Goal: Task Accomplishment & Management: Manage account settings

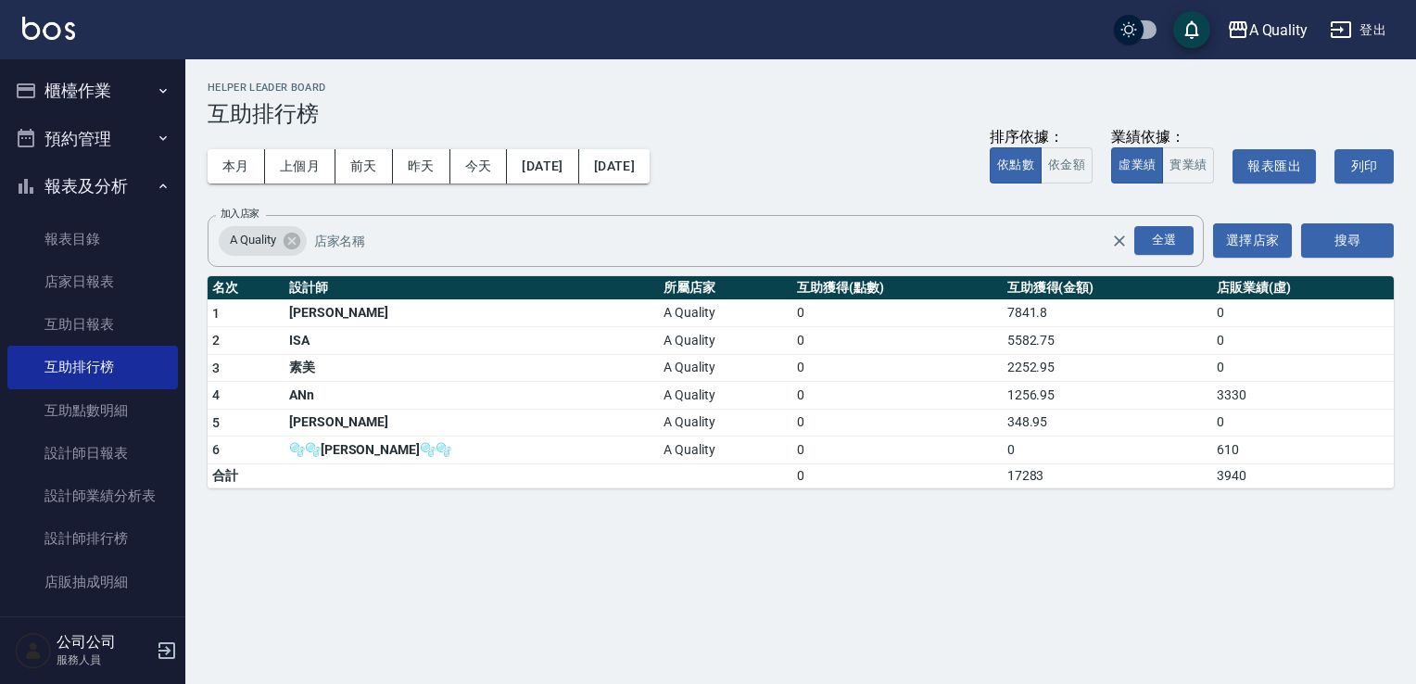
click at [119, 98] on button "櫃檯作業" at bounding box center [92, 91] width 171 height 48
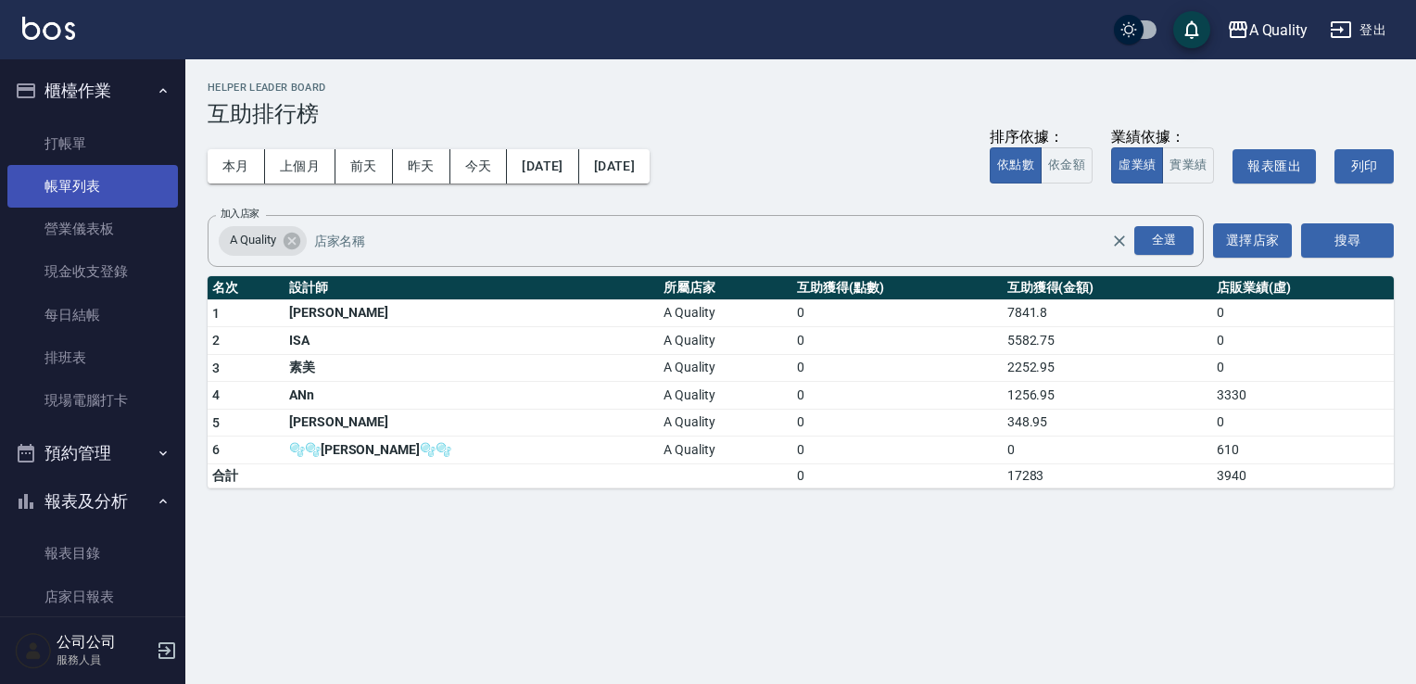
click at [68, 176] on link "帳單列表" at bounding box center [92, 186] width 171 height 43
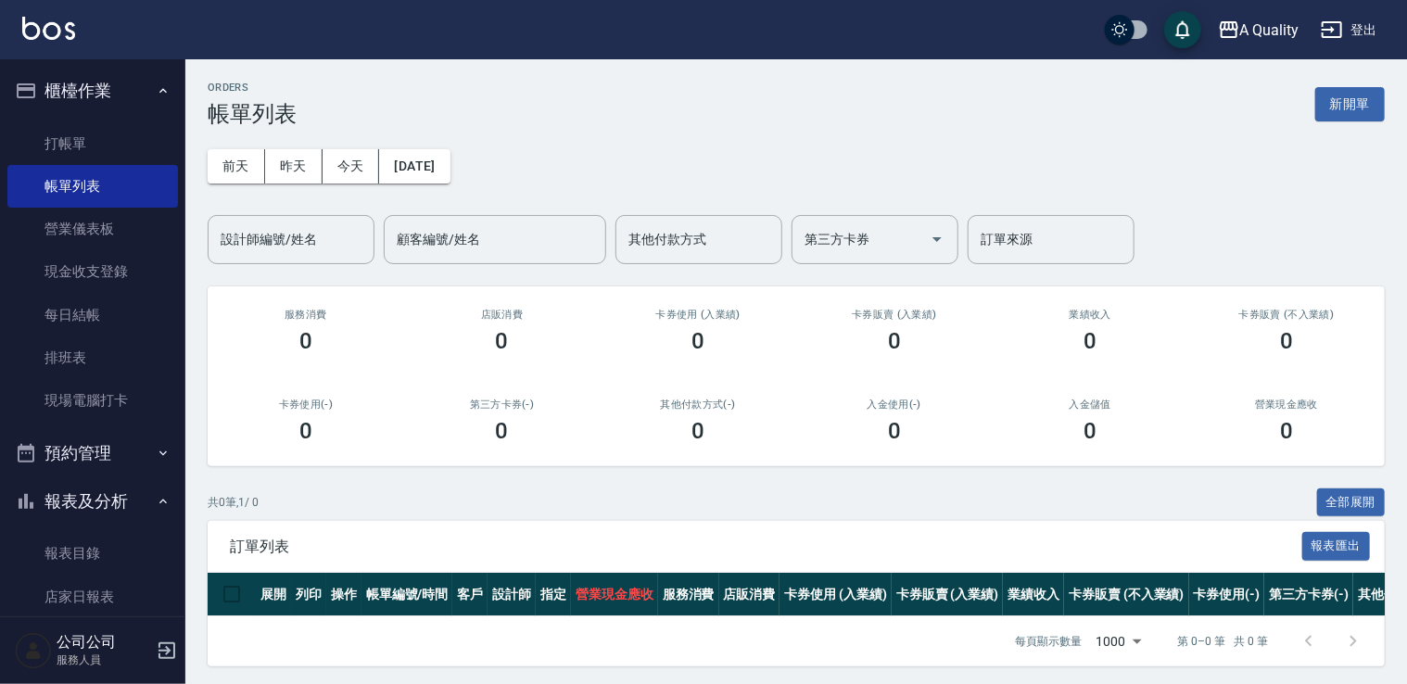
click at [103, 450] on button "預約管理" at bounding box center [92, 453] width 171 height 48
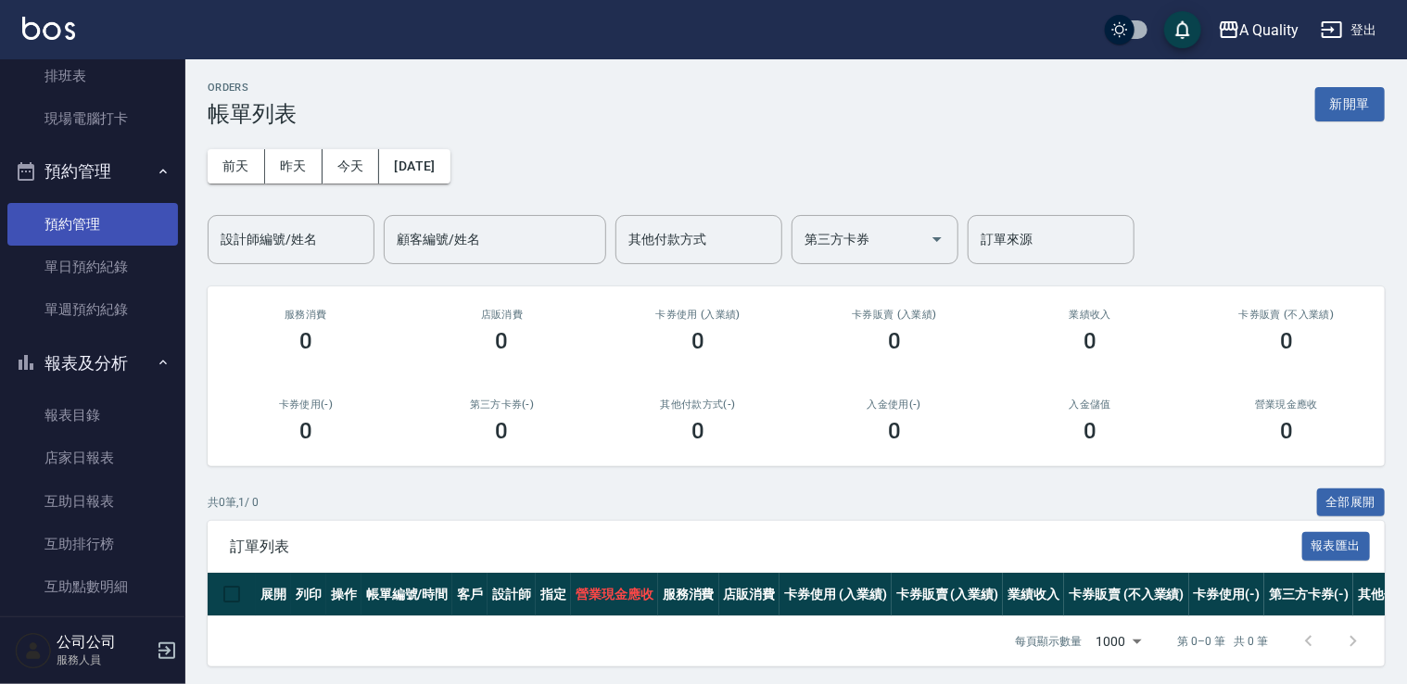
scroll to position [278, 0]
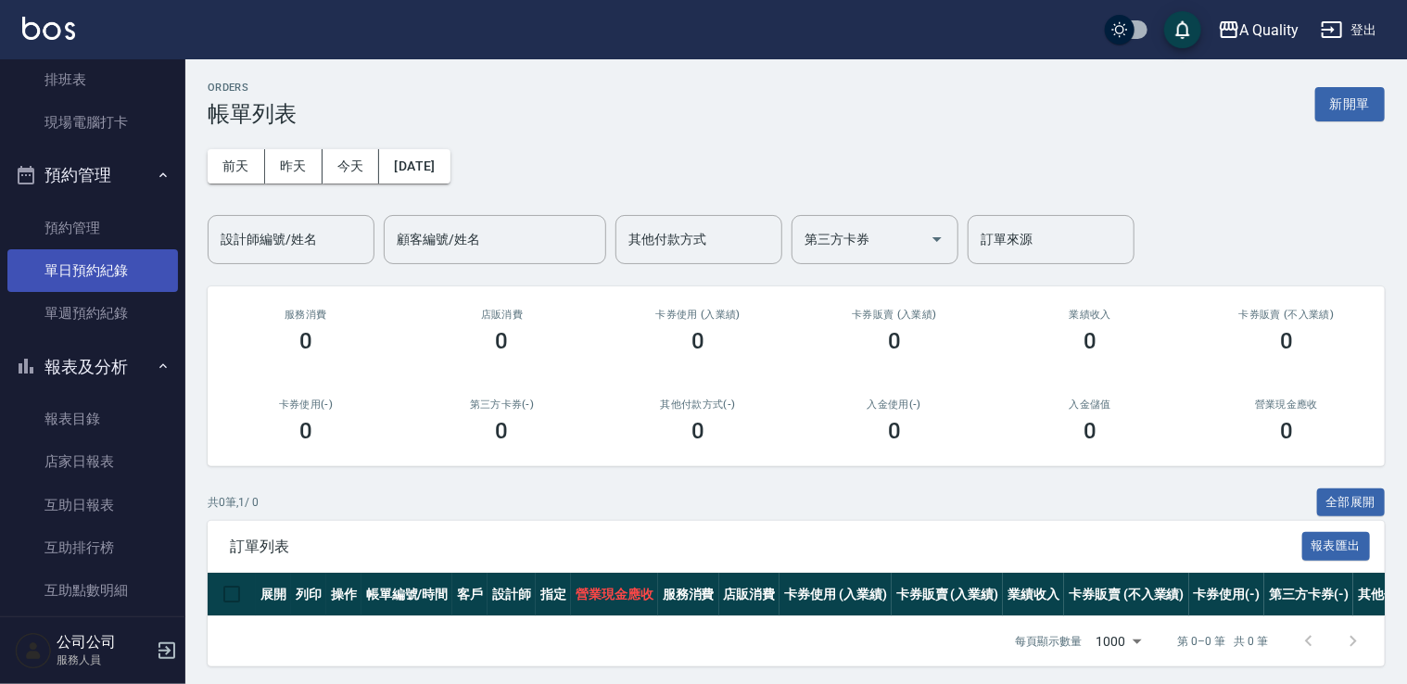
drag, startPoint x: 93, startPoint y: 264, endPoint x: 152, endPoint y: 265, distance: 59.3
click at [93, 264] on link "單日預約紀錄" at bounding box center [92, 270] width 171 height 43
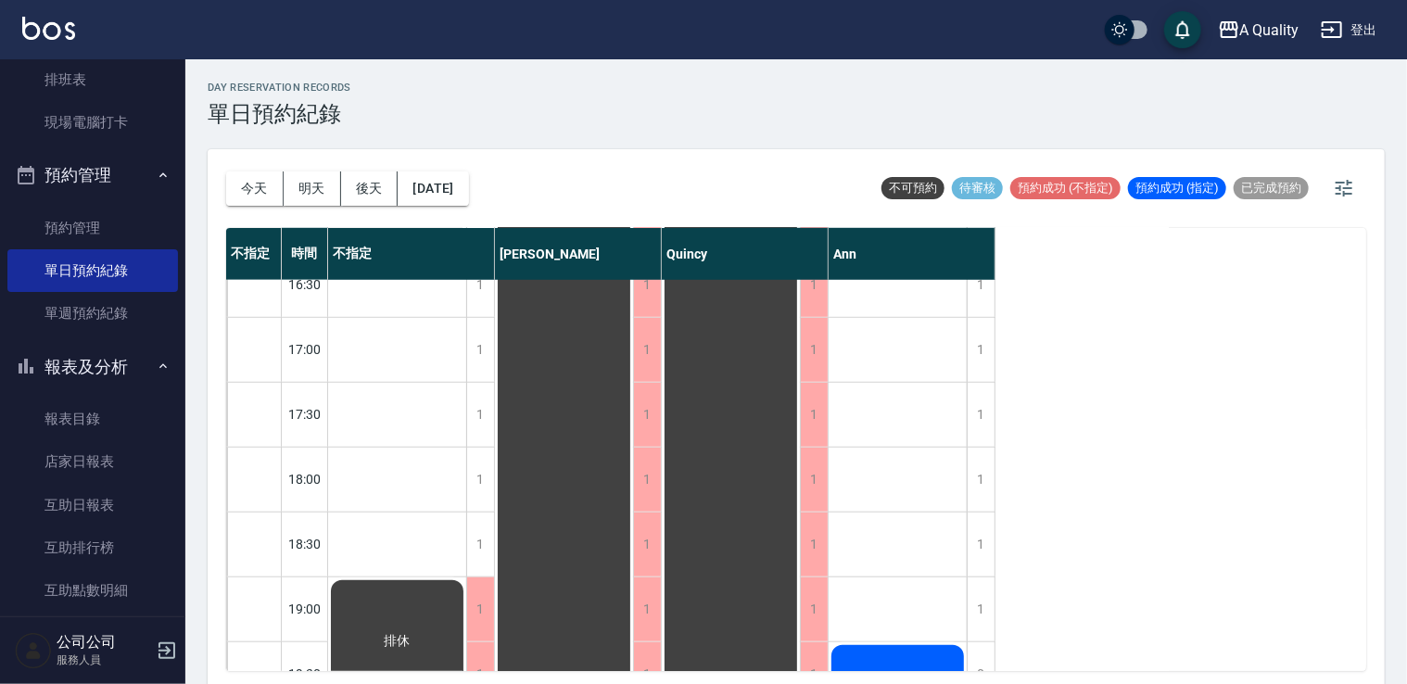
scroll to position [371, 0]
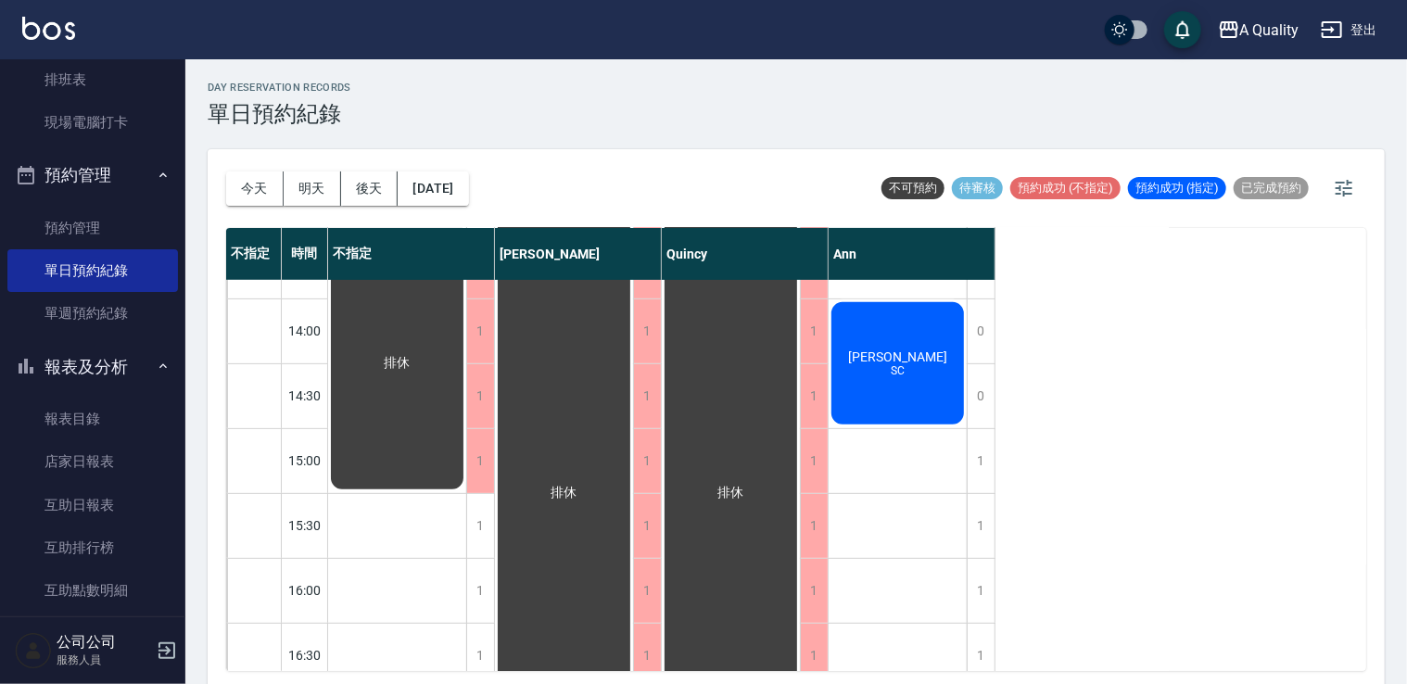
click at [913, 383] on div "林首宏 SC" at bounding box center [897, 363] width 138 height 128
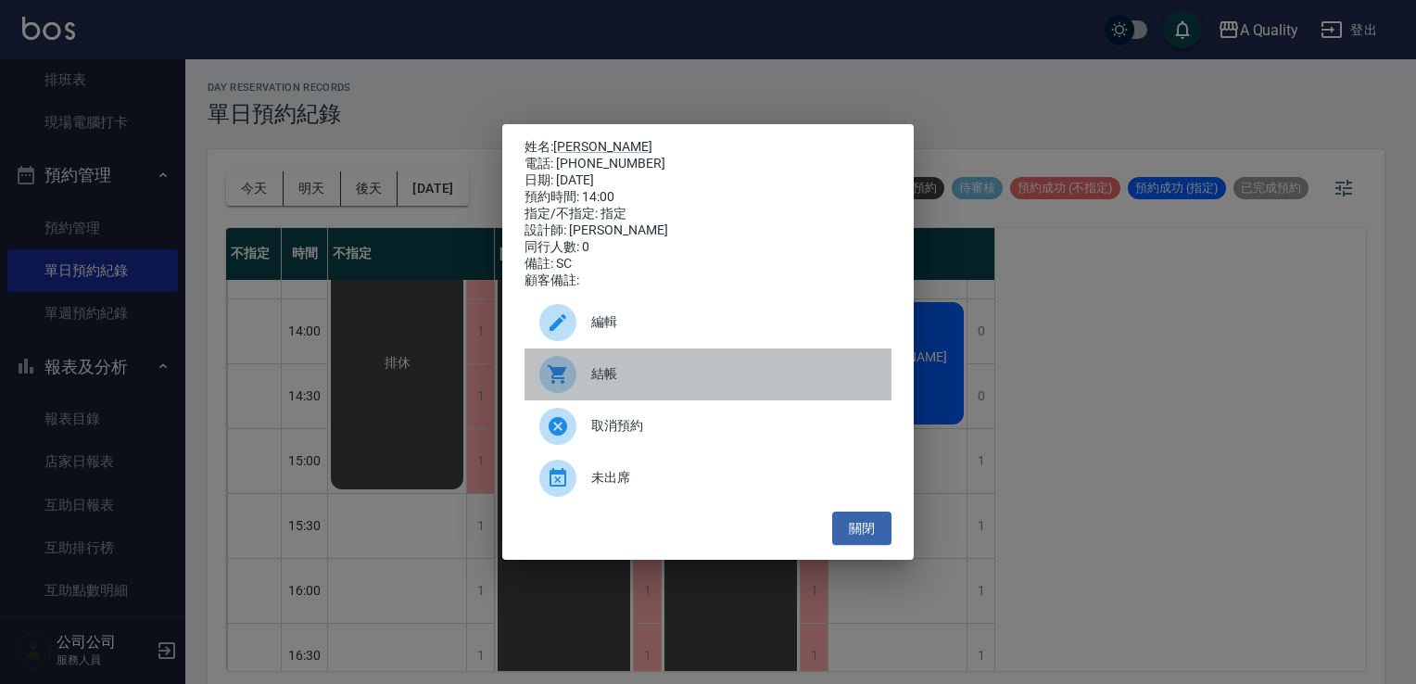
click at [651, 376] on span "結帳" at bounding box center [733, 373] width 285 height 19
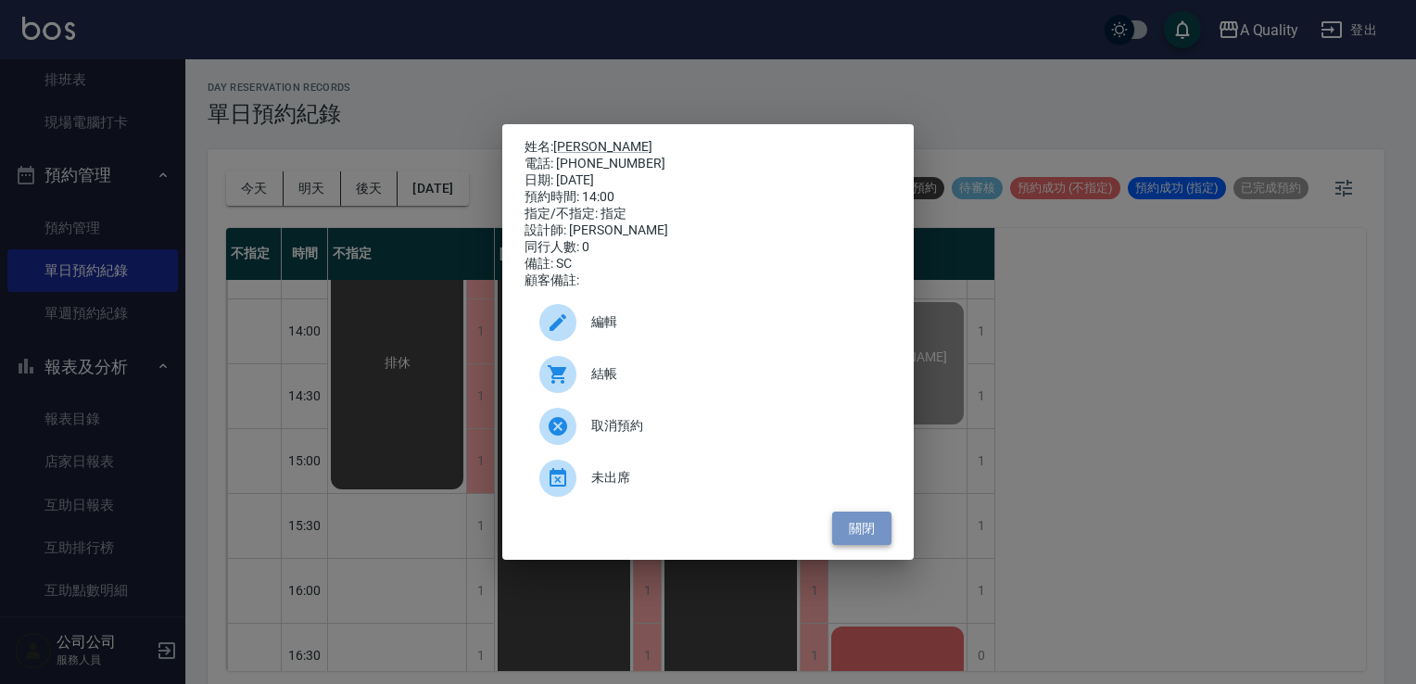
click at [879, 529] on button "關閉" at bounding box center [861, 529] width 59 height 34
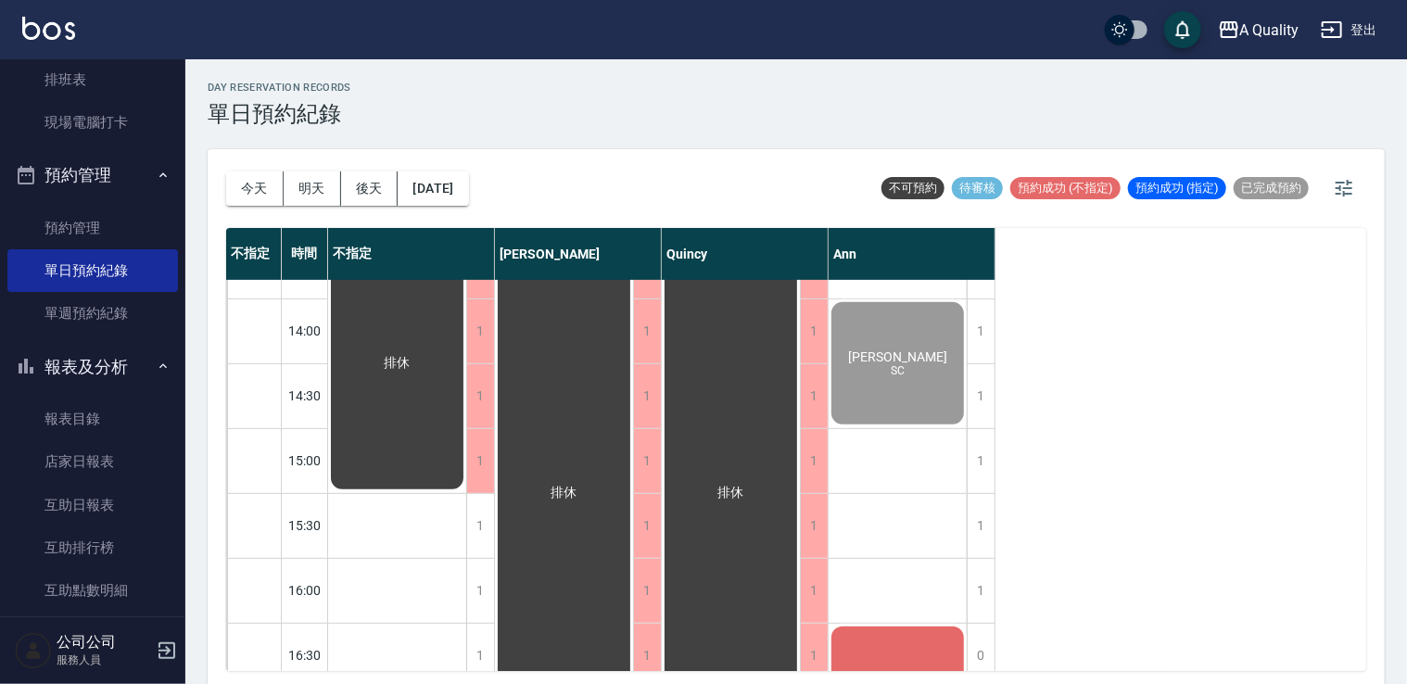
scroll to position [556, 0]
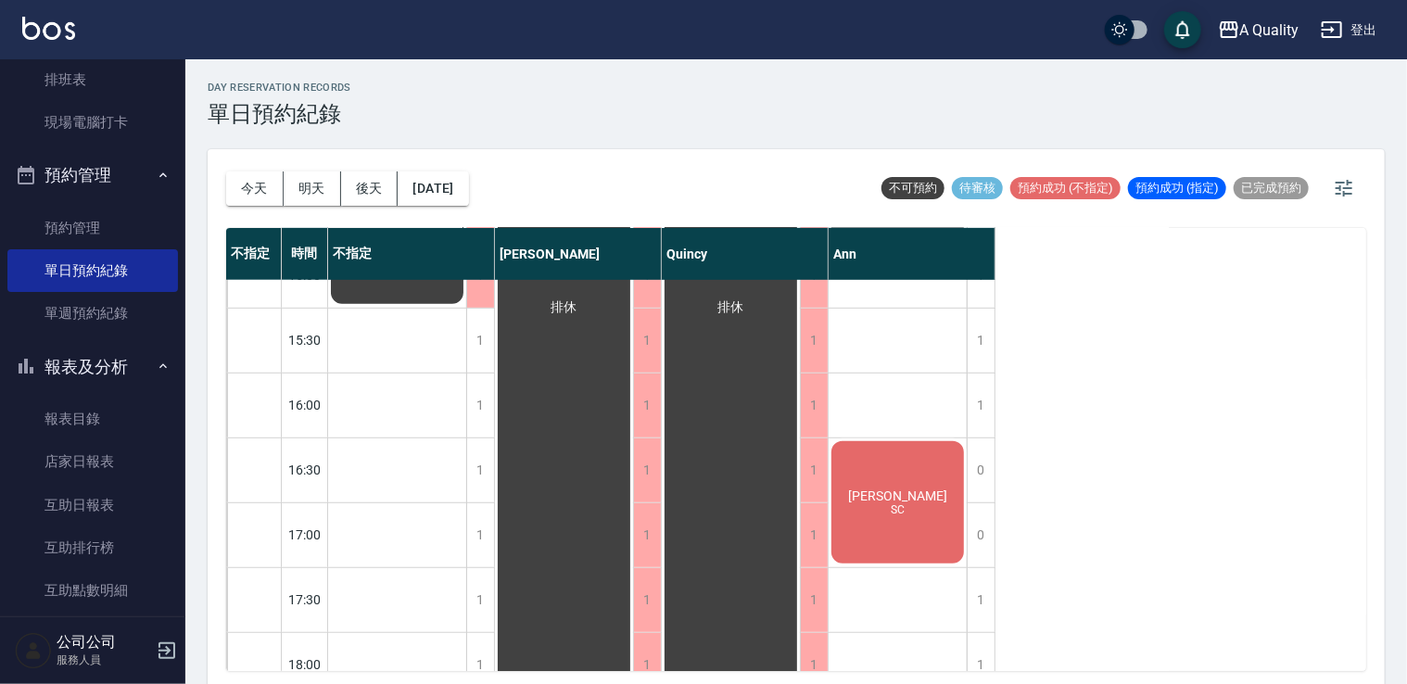
click at [886, 488] on span "[PERSON_NAME]" at bounding box center [897, 495] width 107 height 15
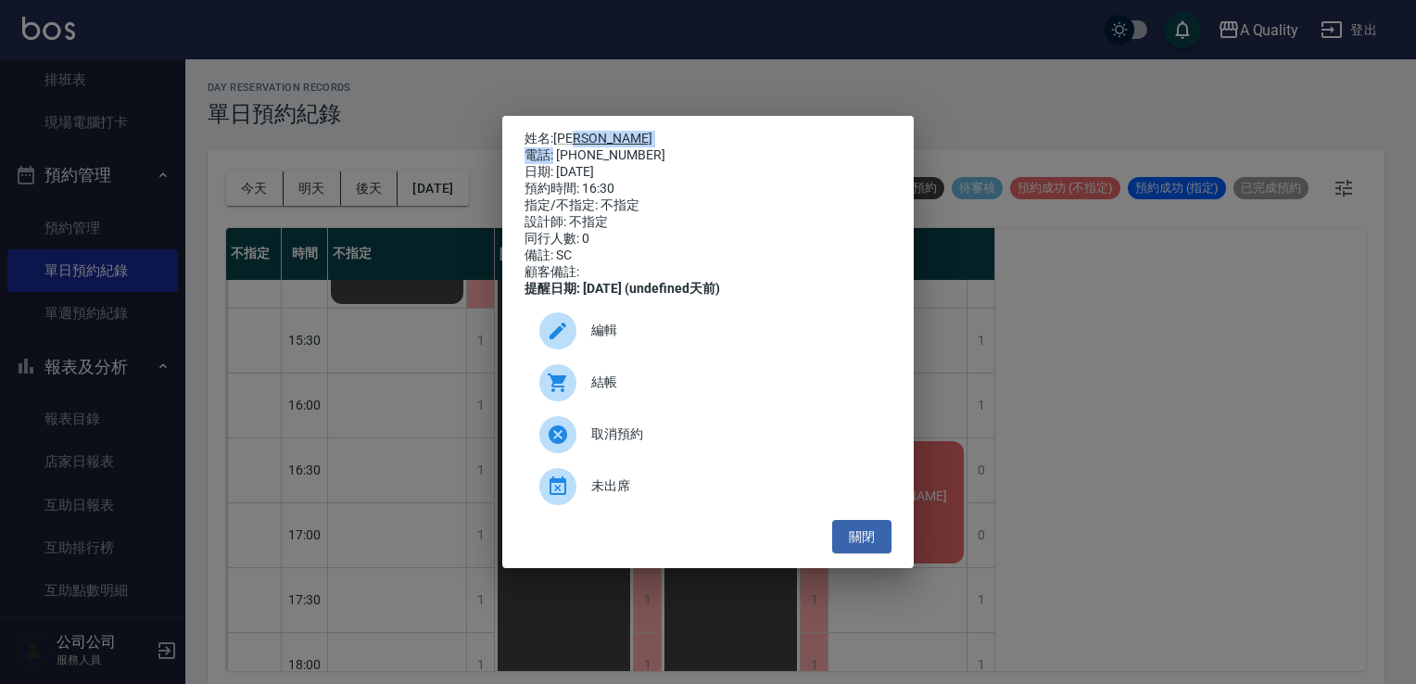
drag, startPoint x: 600, startPoint y: 127, endPoint x: 558, endPoint y: 143, distance: 44.6
click at [558, 143] on div "姓名: 伍彬森 電話: 0937891578 日期: 2025/09/24 預約時間: 16:30 指定/不指定: 不指定 設計師: 不指定 同行人數: 0 …" at bounding box center [708, 214] width 367 height 167
drag, startPoint x: 558, startPoint y: 143, endPoint x: 557, endPoint y: 121, distance: 21.3
click at [557, 121] on div "姓名: 伍彬森 電話: 0937891578 日期: 2025/09/24 預約時間: 16:30 指定/不指定: 不指定 設計師: 不指定 同行人數: 0 …" at bounding box center [707, 342] width 411 height 453
click at [568, 131] on link "[PERSON_NAME]" at bounding box center [602, 138] width 99 height 15
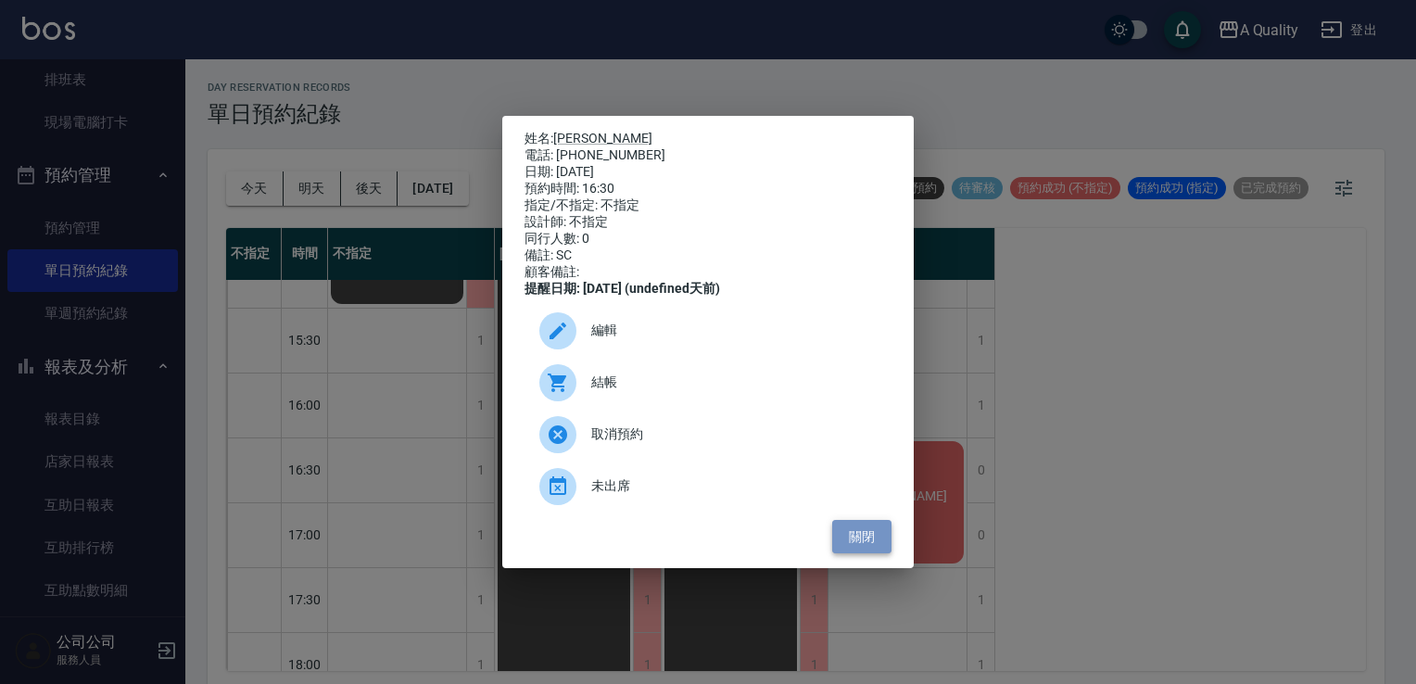
click at [866, 537] on button "關閉" at bounding box center [861, 537] width 59 height 34
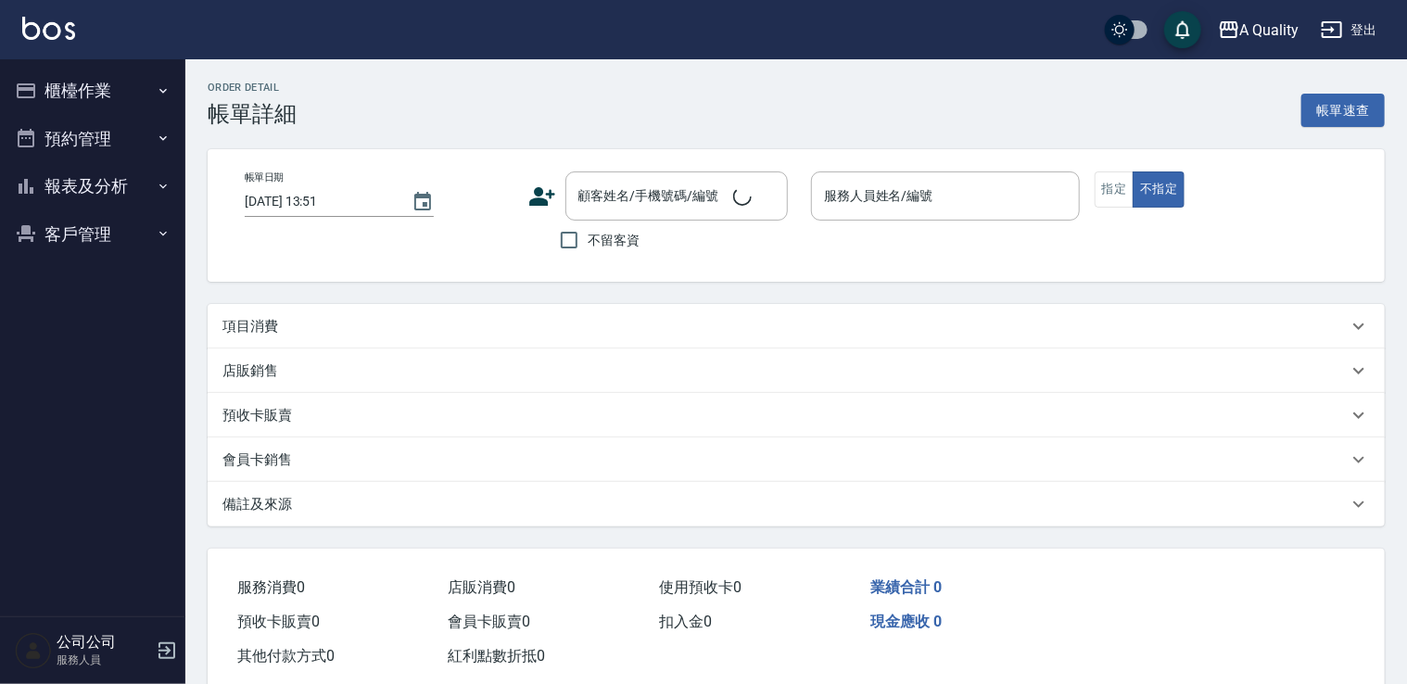
type input "2025/09/24 14:00"
type input "Ann(無代號)"
type input "SC"
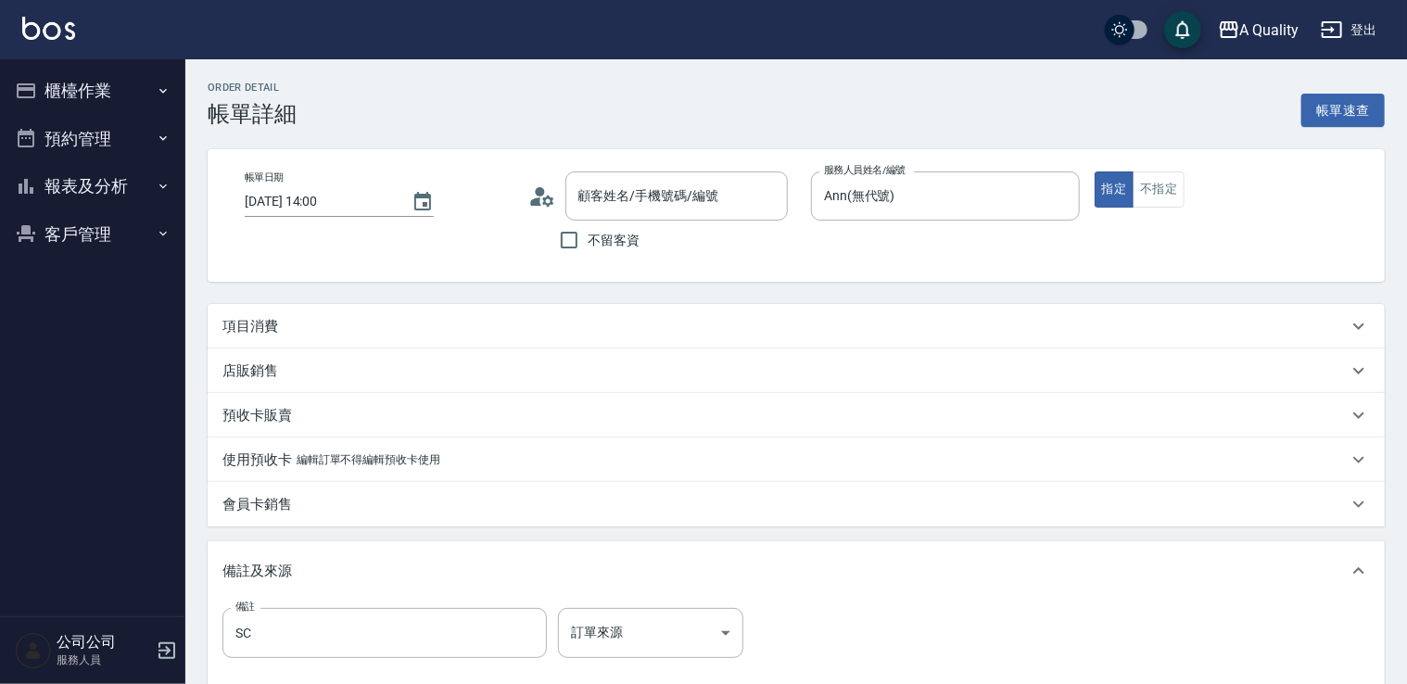
type input "林首宏/0987166098/"
click at [243, 333] on p "項目消費" at bounding box center [250, 326] width 56 height 19
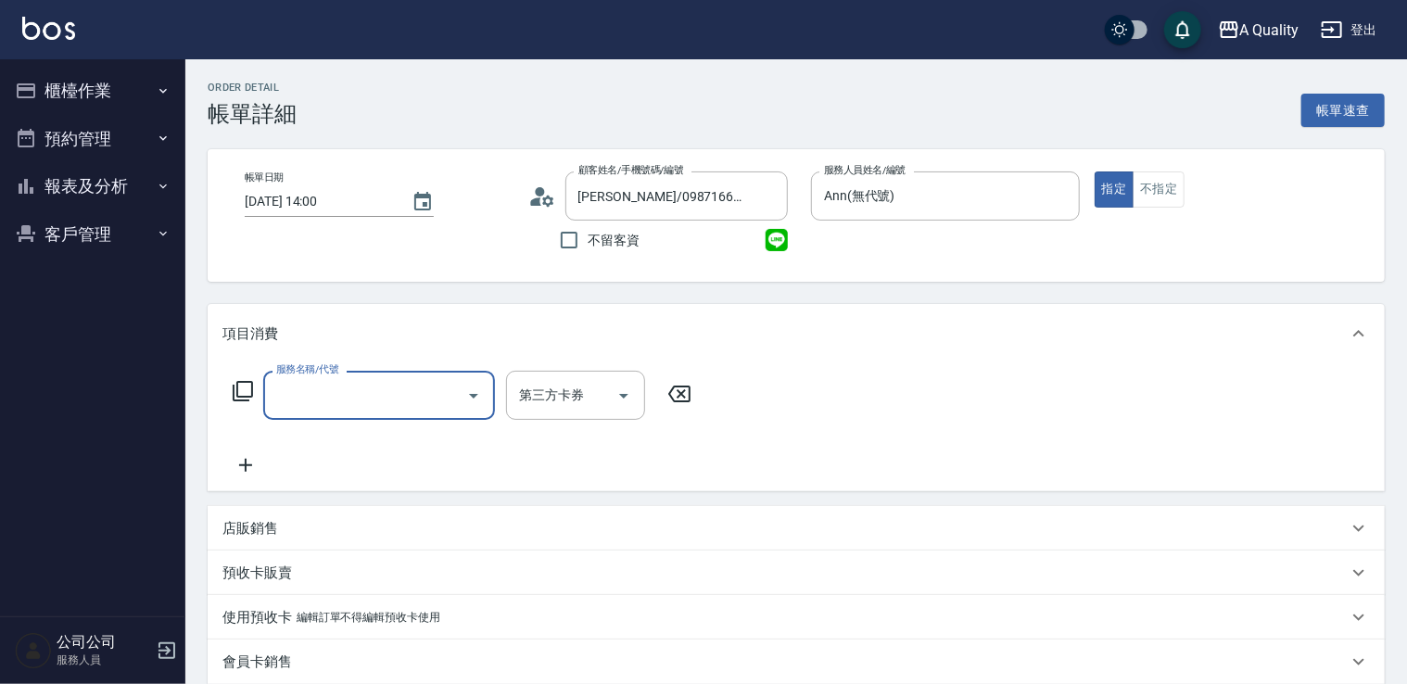
click at [359, 401] on input "服務名稱/代號" at bounding box center [365, 395] width 187 height 32
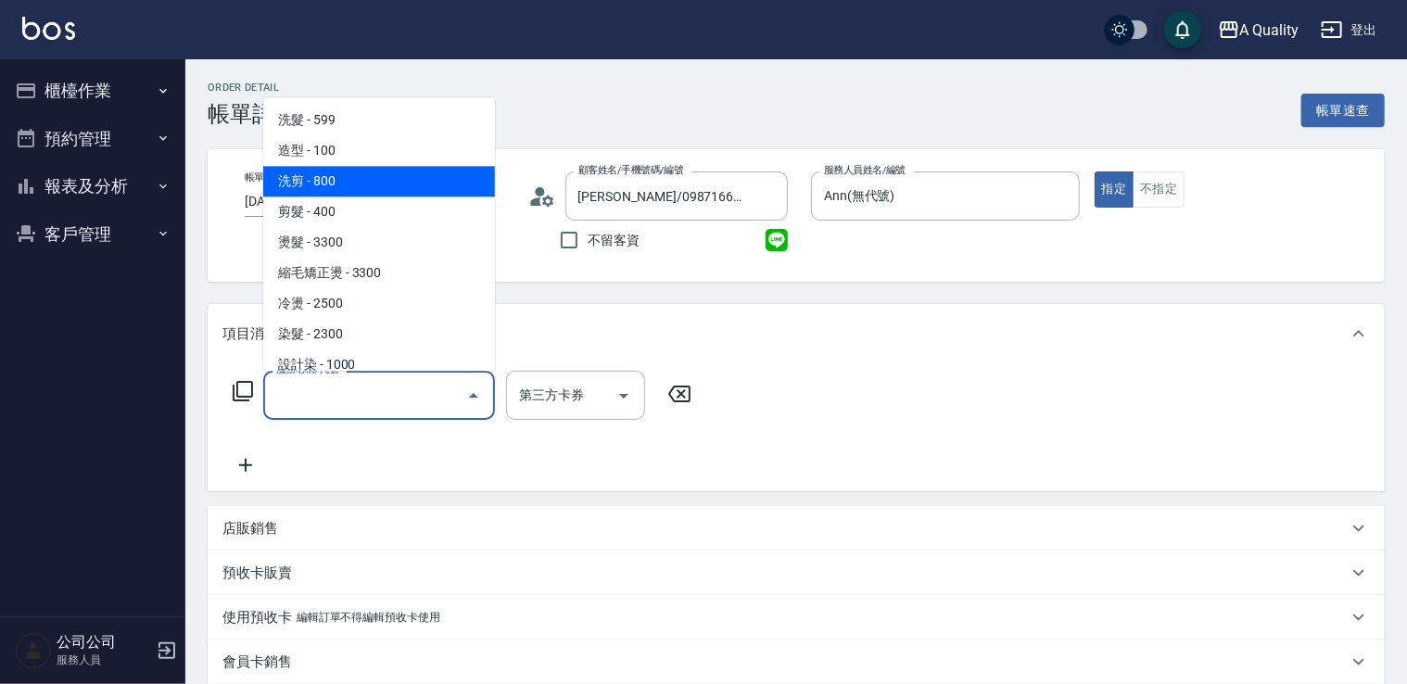
click at [330, 192] on span "洗剪 - 800" at bounding box center [379, 181] width 232 height 31
type input "洗剪(103)"
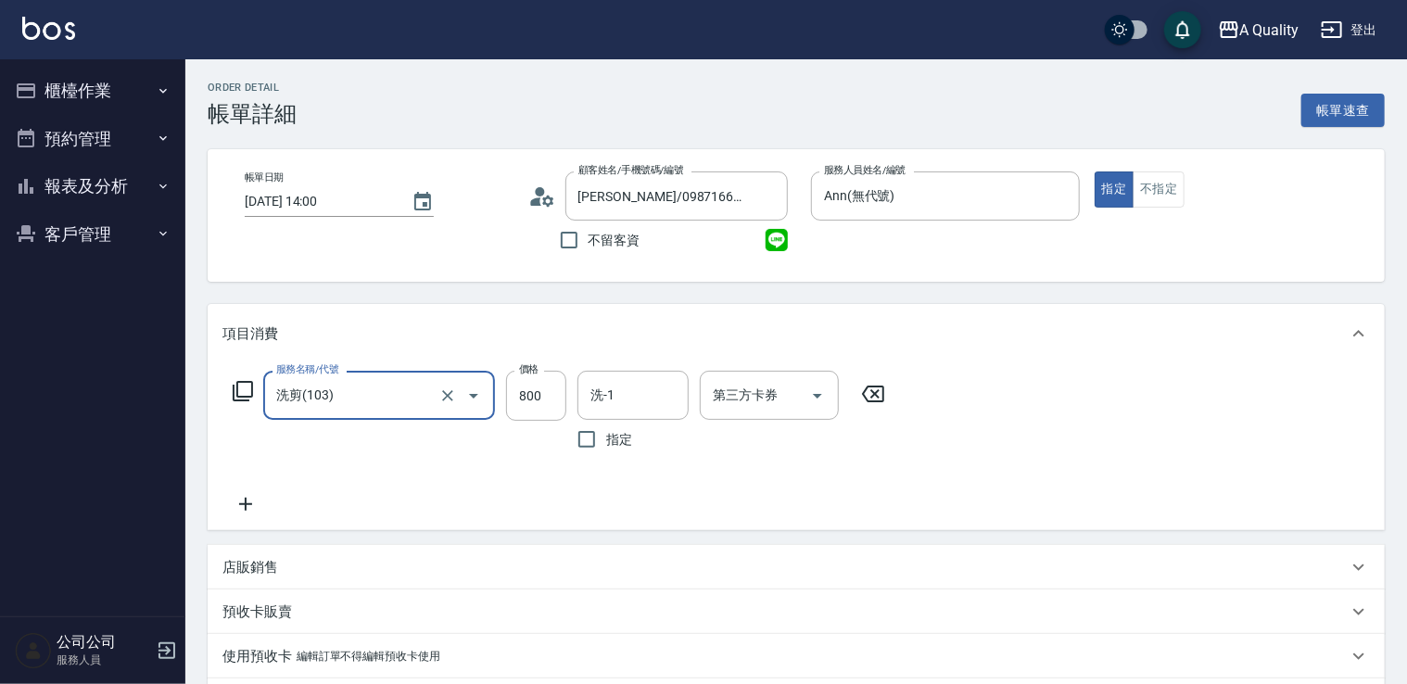
click at [541, 373] on input "800" at bounding box center [536, 396] width 60 height 50
type input "900"
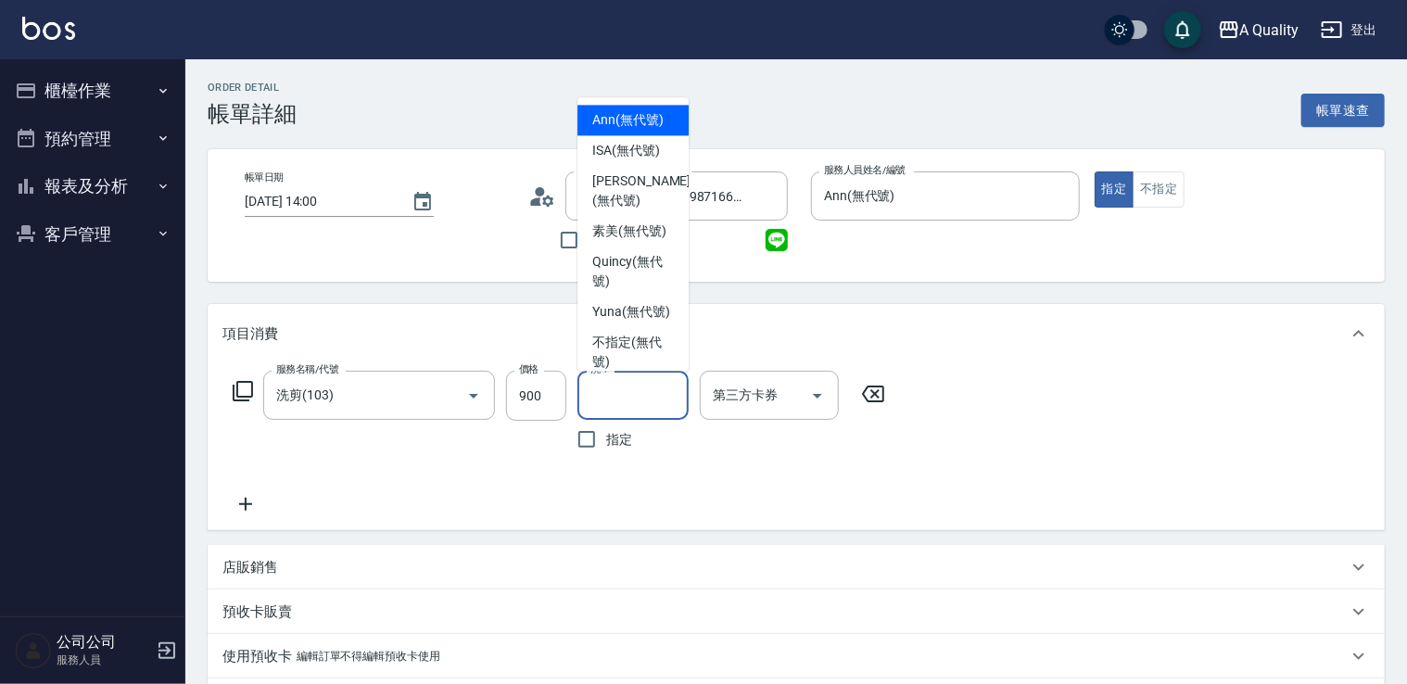
click at [616, 395] on input "洗-1" at bounding box center [633, 395] width 95 height 32
click at [626, 322] on span "Yuna (無代號)" at bounding box center [631, 311] width 78 height 19
type input "Yuna(無代號)"
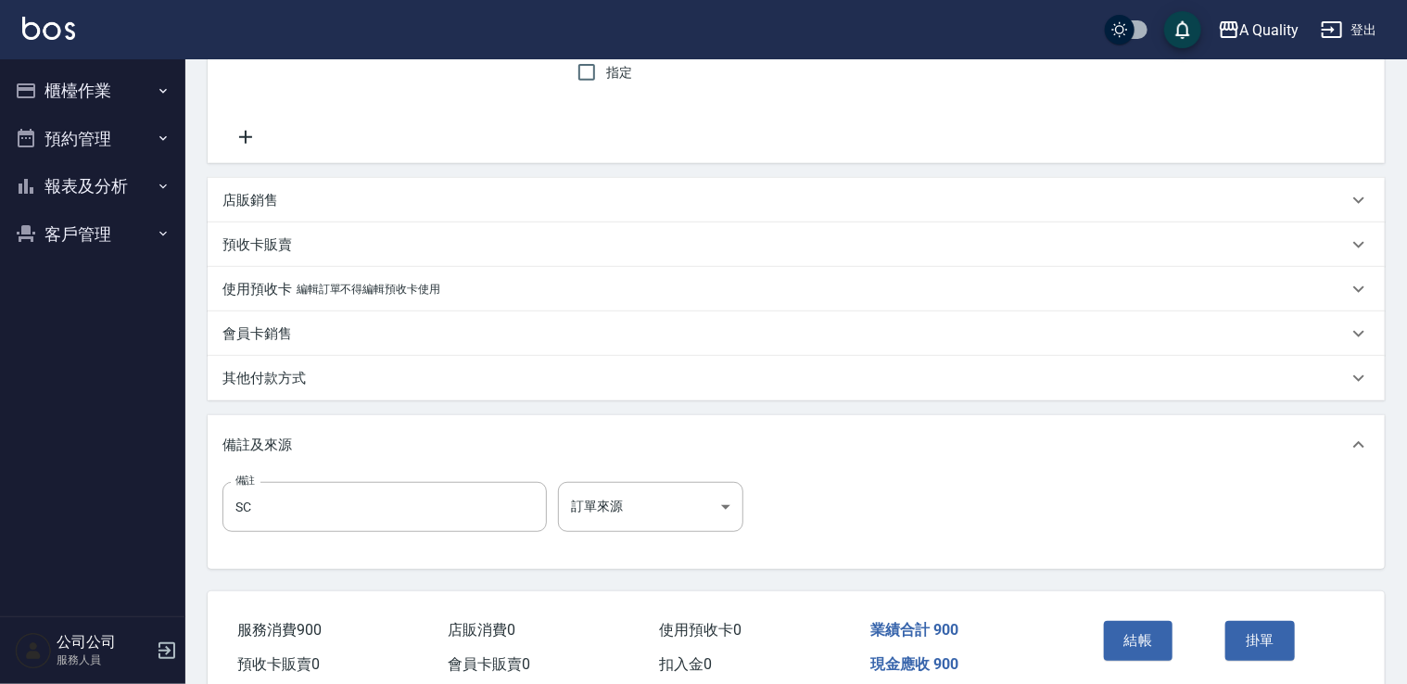
scroll to position [449, 0]
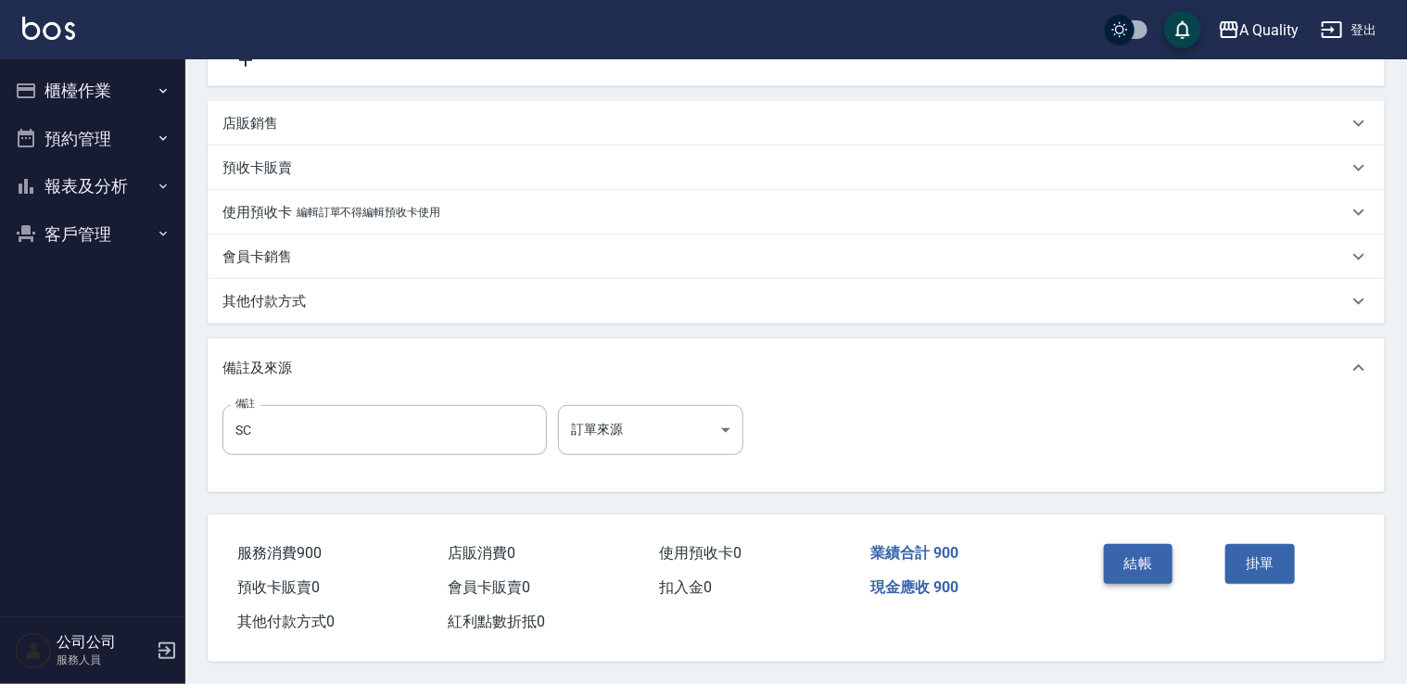
click at [1155, 562] on button "結帳" at bounding box center [1139, 563] width 70 height 39
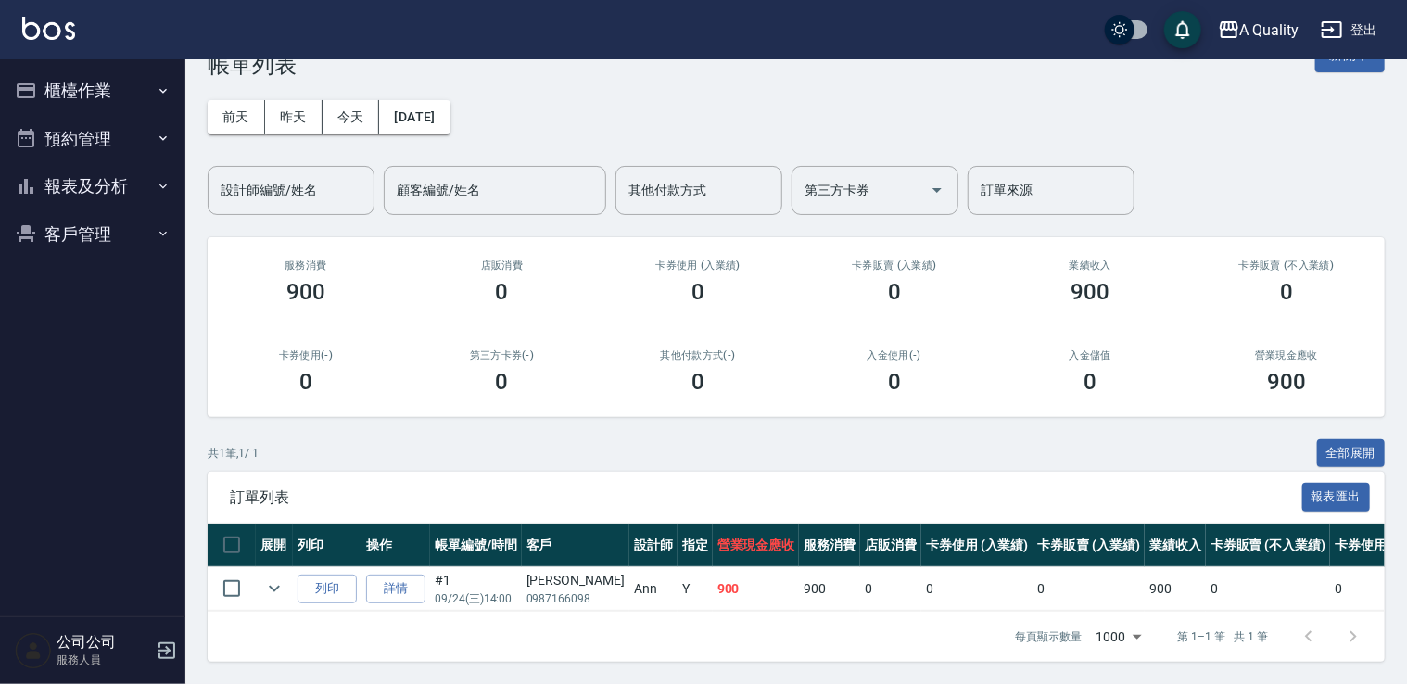
scroll to position [62, 0]
drag, startPoint x: 63, startPoint y: 147, endPoint x: 83, endPoint y: 154, distance: 21.4
click at [67, 147] on button "預約管理" at bounding box center [92, 139] width 171 height 48
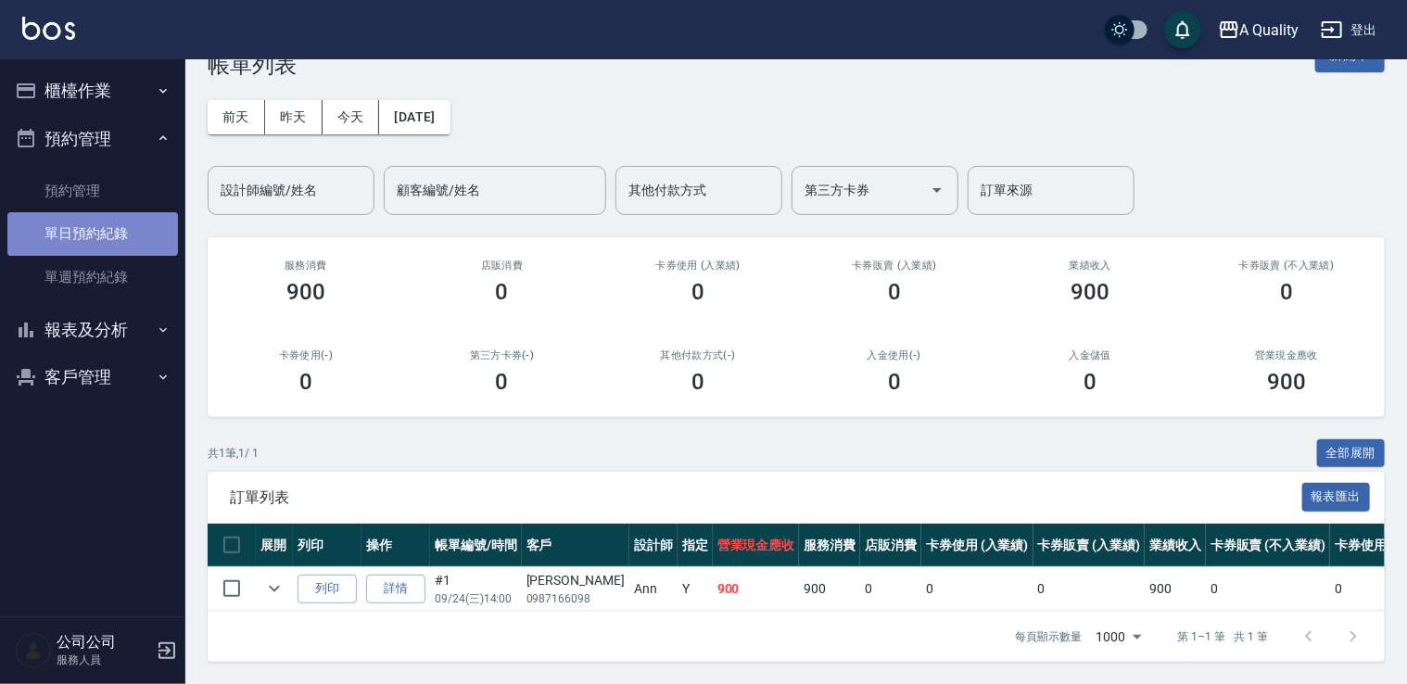
click at [122, 243] on link "單日預約紀錄" at bounding box center [92, 233] width 171 height 43
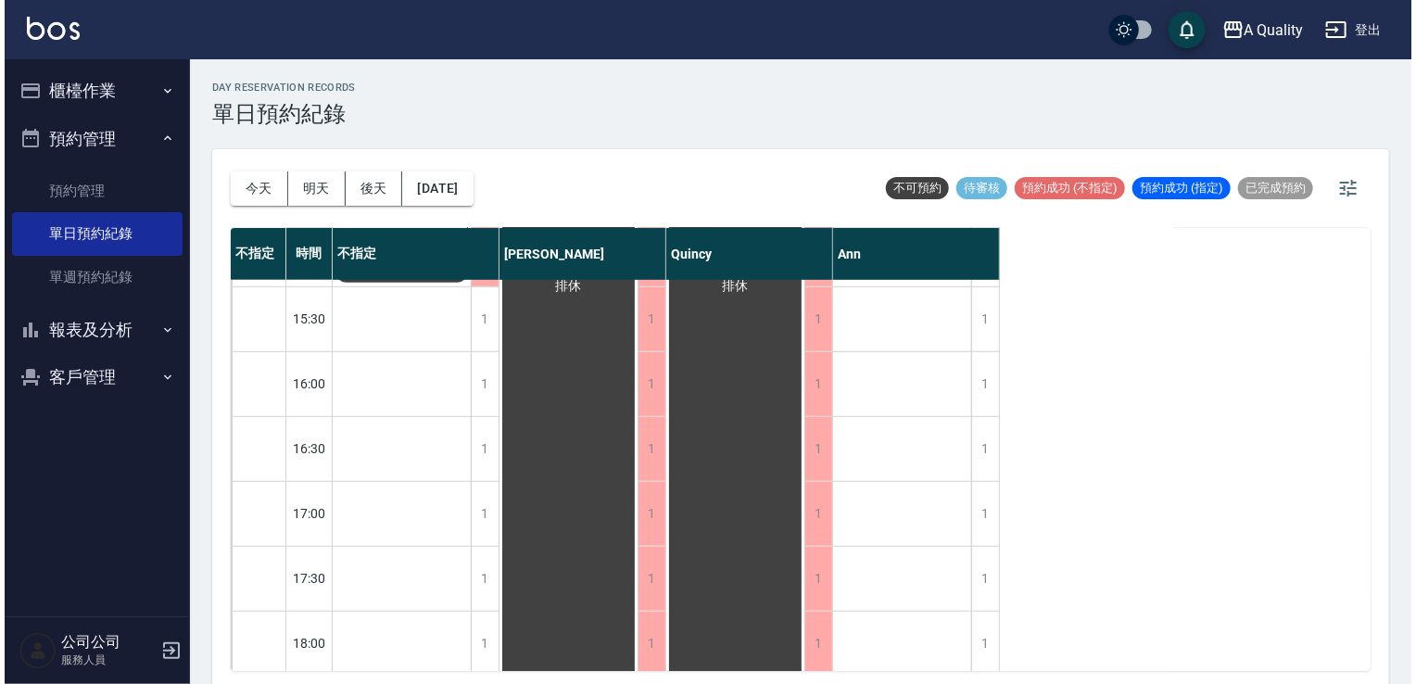
scroll to position [649, 0]
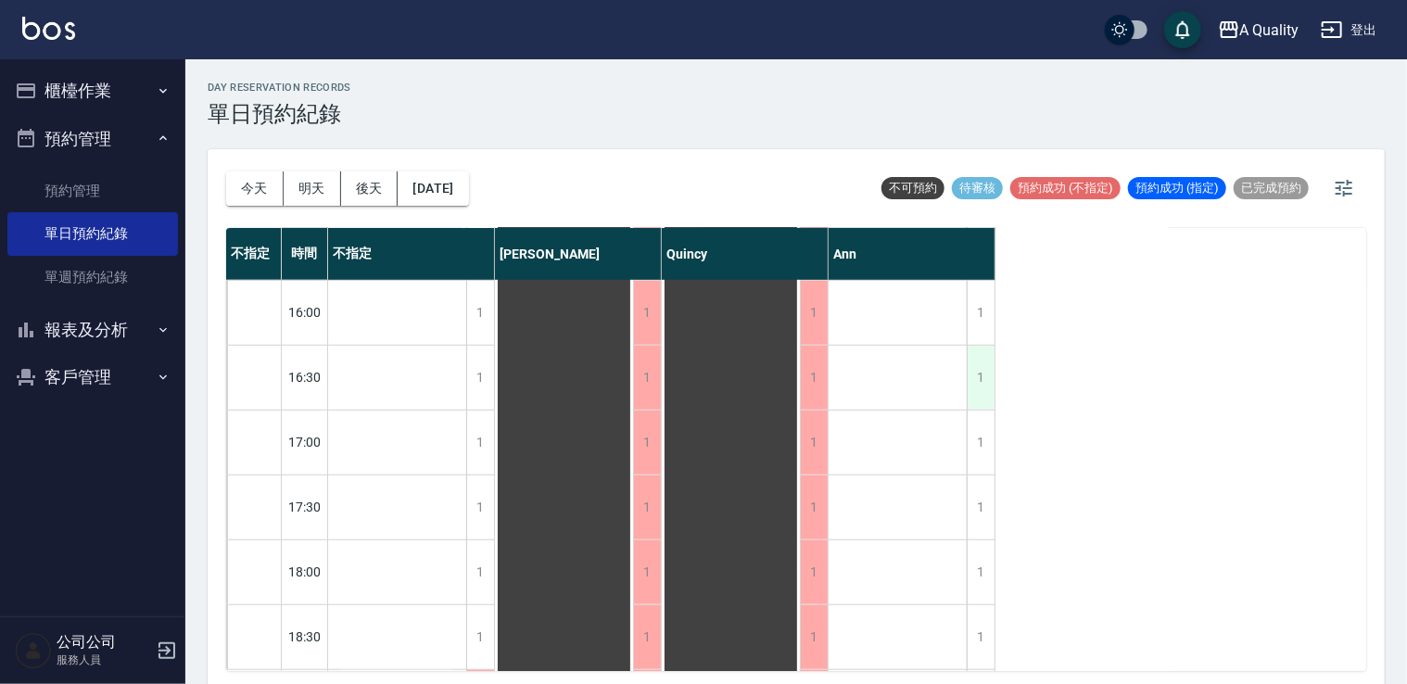
click at [982, 378] on div "1" at bounding box center [981, 378] width 28 height 64
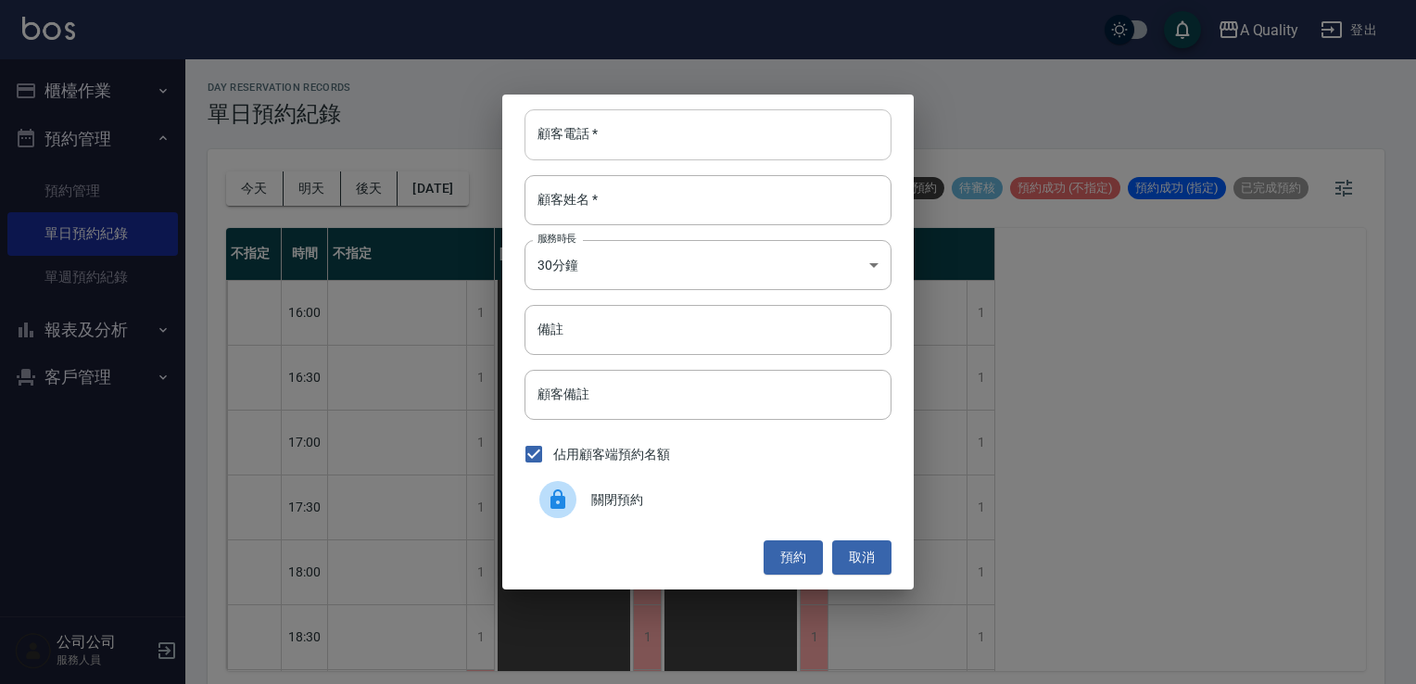
click at [643, 122] on input "顧客電話   *" at bounding box center [708, 134] width 367 height 50
type input "0937891578"
click at [609, 261] on body "A Quality 登出 櫃檯作業 打帳單 帳單列表 營業儀表板 現金收支登錄 每日結帳 排班表 現場電腦打卡 預約管理 預約管理 單日預約紀錄 單週預約紀錄…" at bounding box center [708, 344] width 1416 height 689
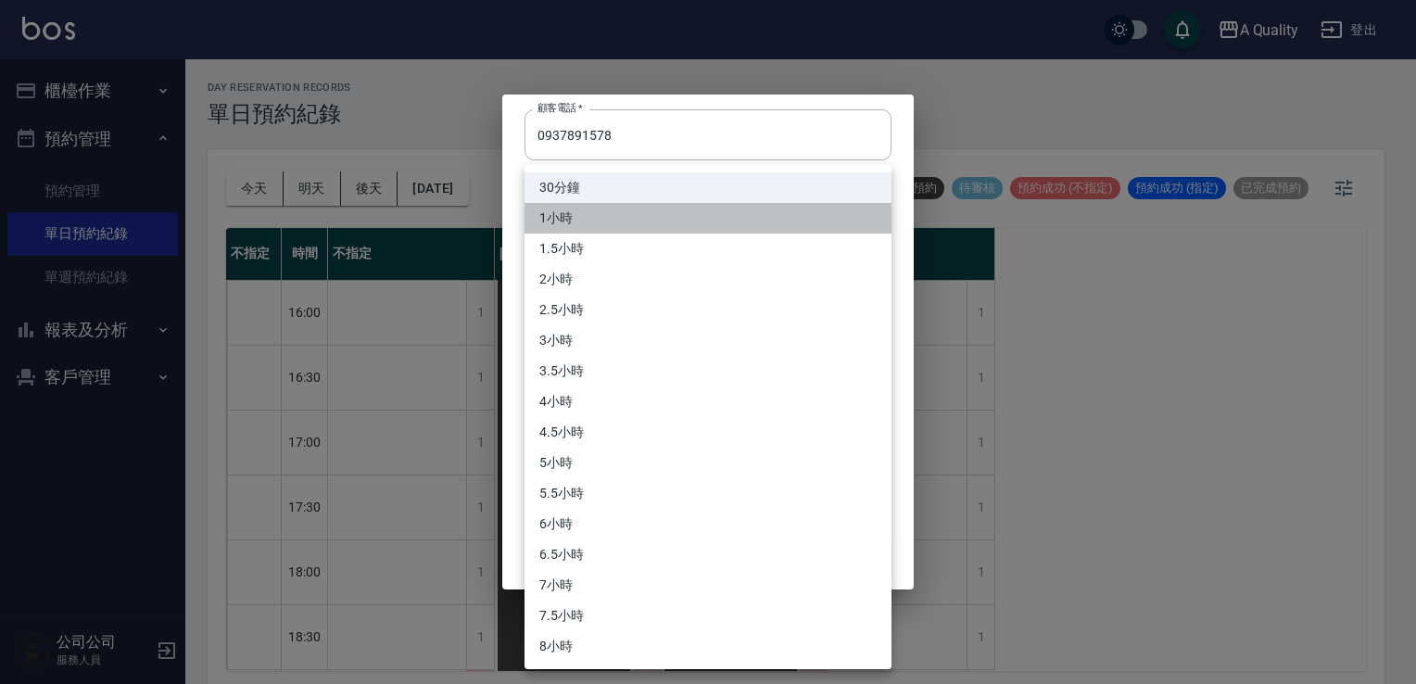
click at [591, 213] on li "1小時" at bounding box center [708, 218] width 367 height 31
type input "2"
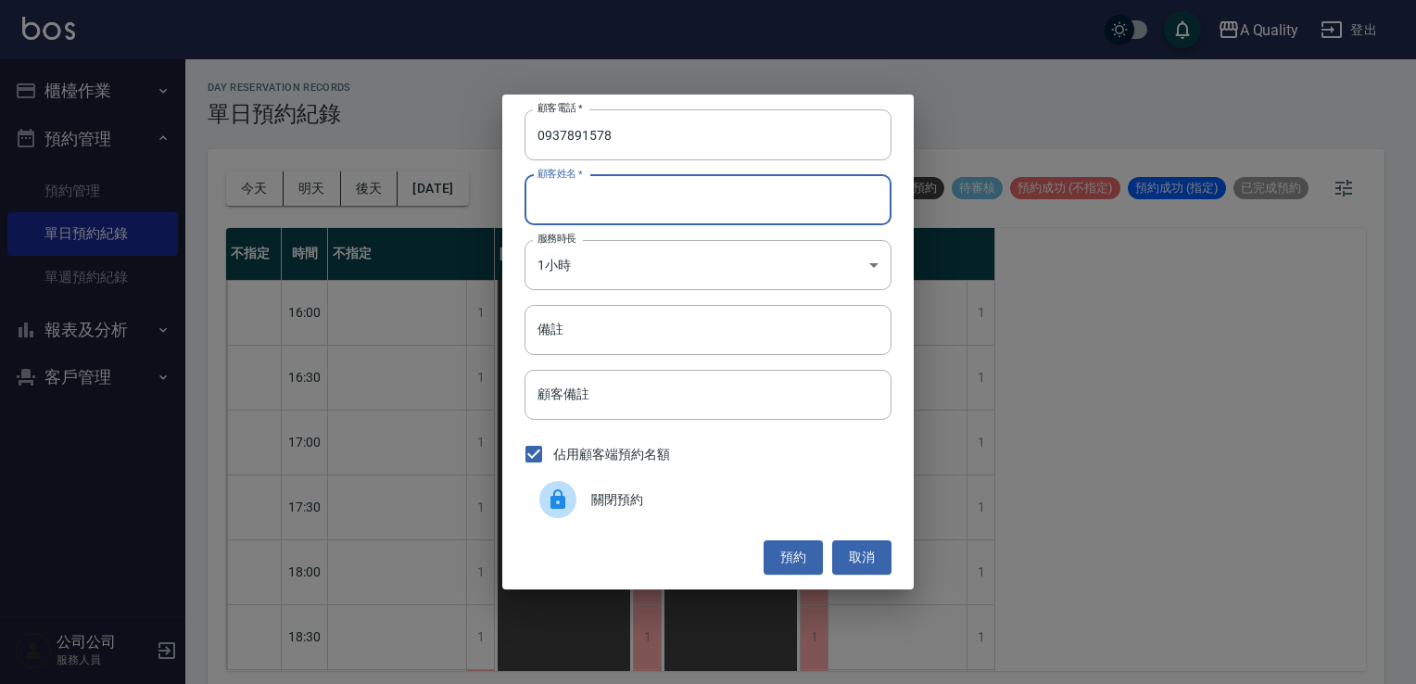
click at [626, 197] on input "顧客姓名   *" at bounding box center [708, 200] width 367 height 50
type input "j"
type input "伍"
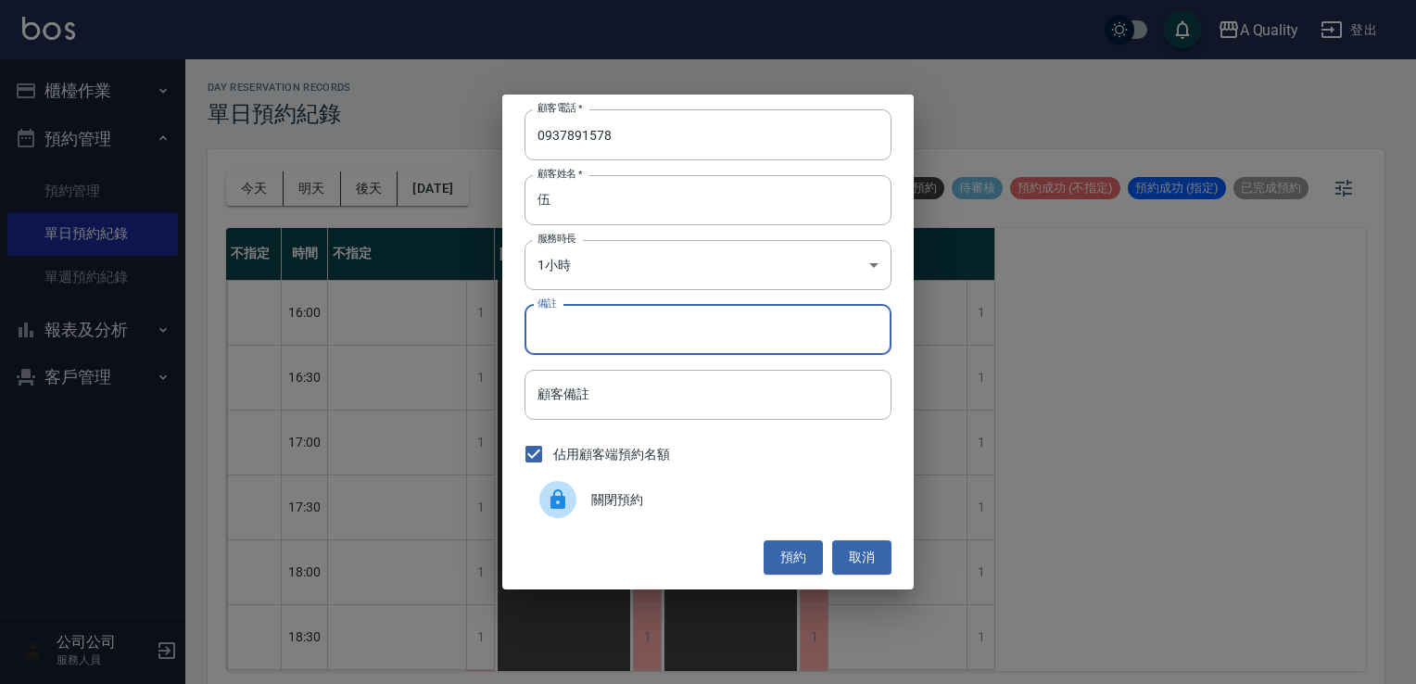
click at [604, 346] on input "備註" at bounding box center [708, 330] width 367 height 50
type input "SC"
click at [787, 552] on button "預約" at bounding box center [793, 557] width 59 height 34
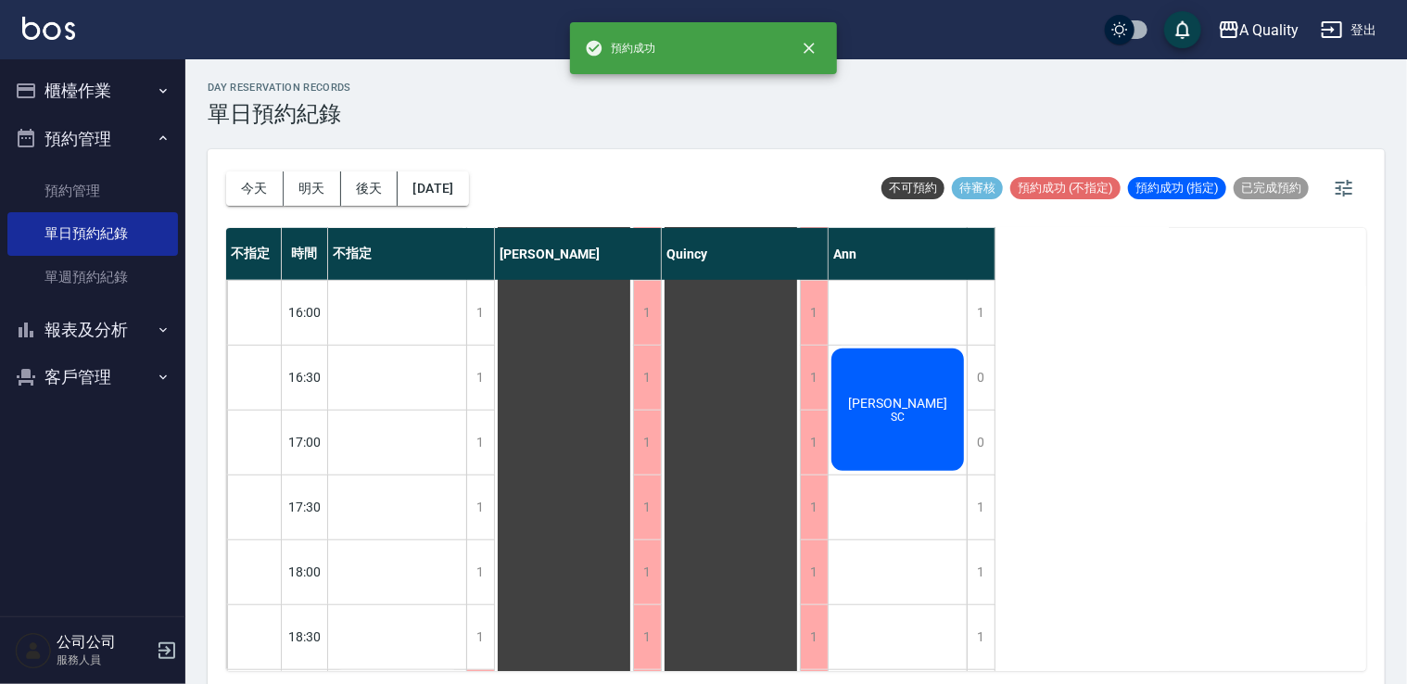
click at [882, 425] on div "伍彬森 SC" at bounding box center [897, 410] width 138 height 128
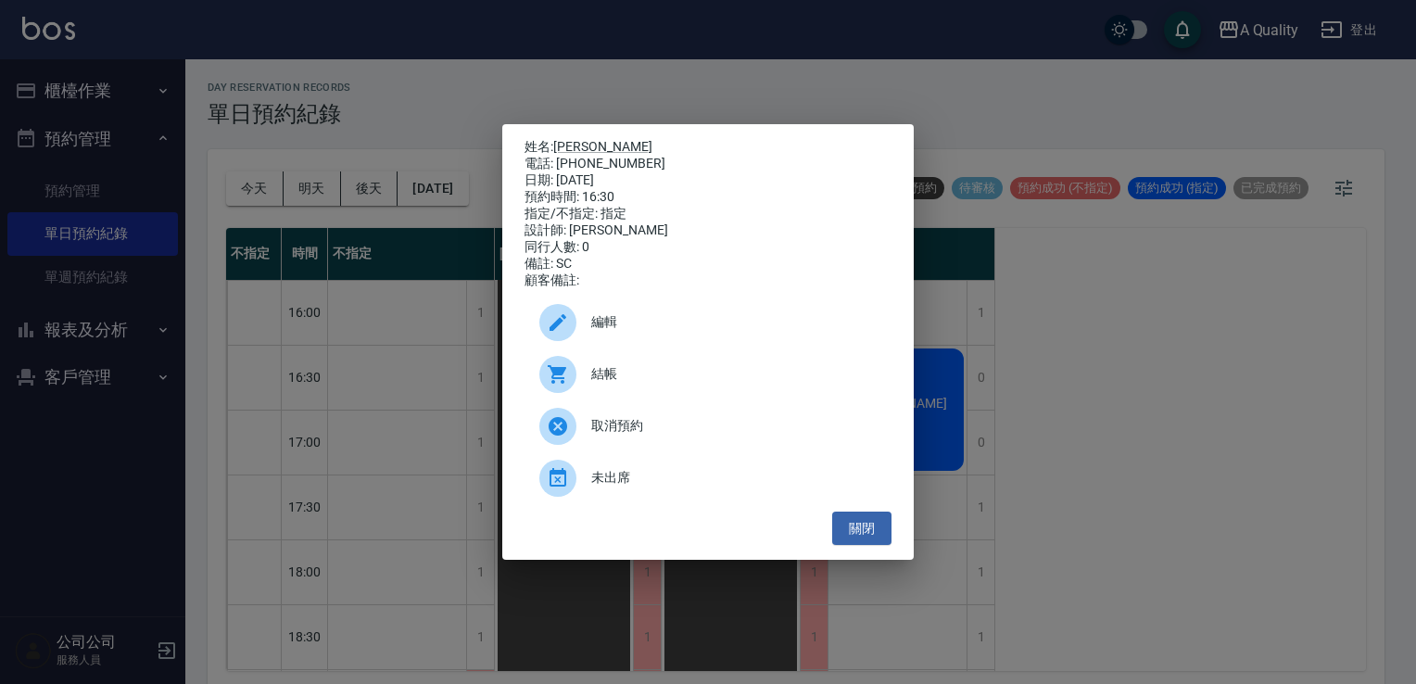
click at [613, 345] on div "編輯" at bounding box center [708, 323] width 367 height 52
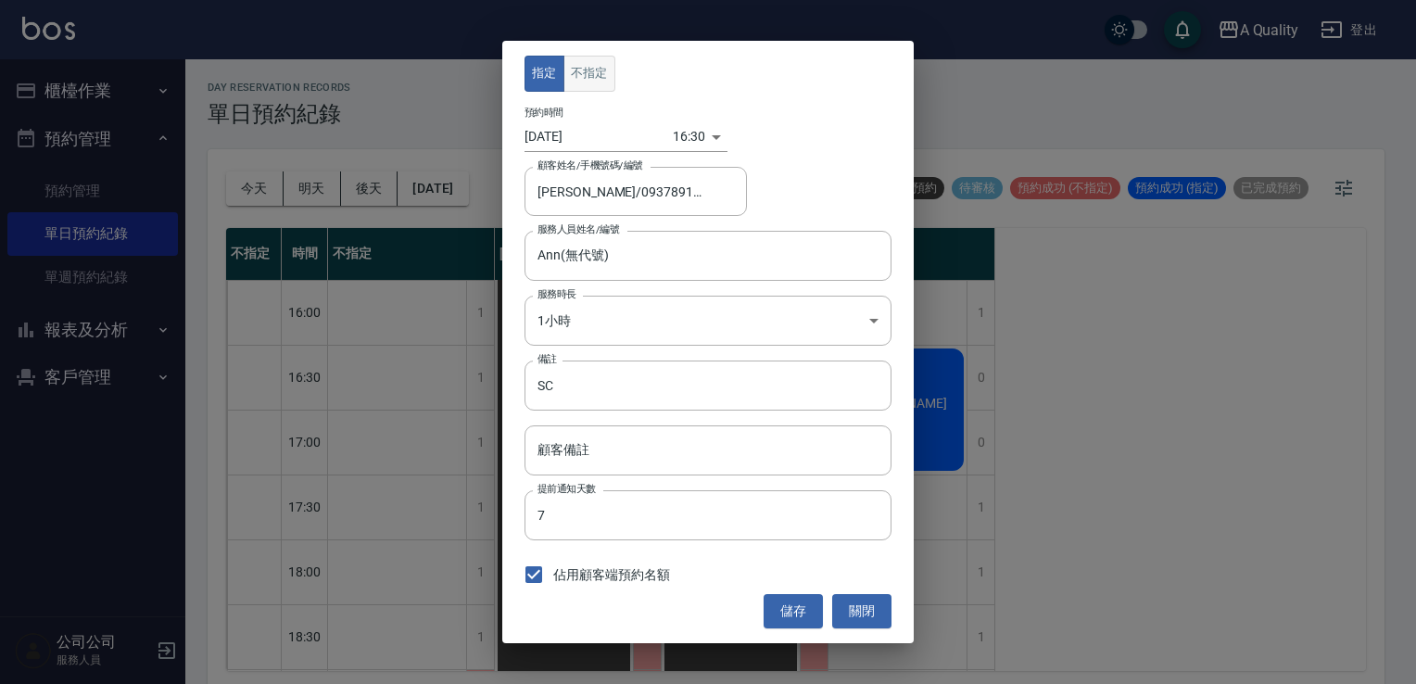
drag, startPoint x: 592, startPoint y: 70, endPoint x: 599, endPoint y: 77, distance: 9.9
click at [593, 70] on button "不指定" at bounding box center [589, 74] width 52 height 36
click at [802, 601] on button "儲存" at bounding box center [793, 611] width 59 height 34
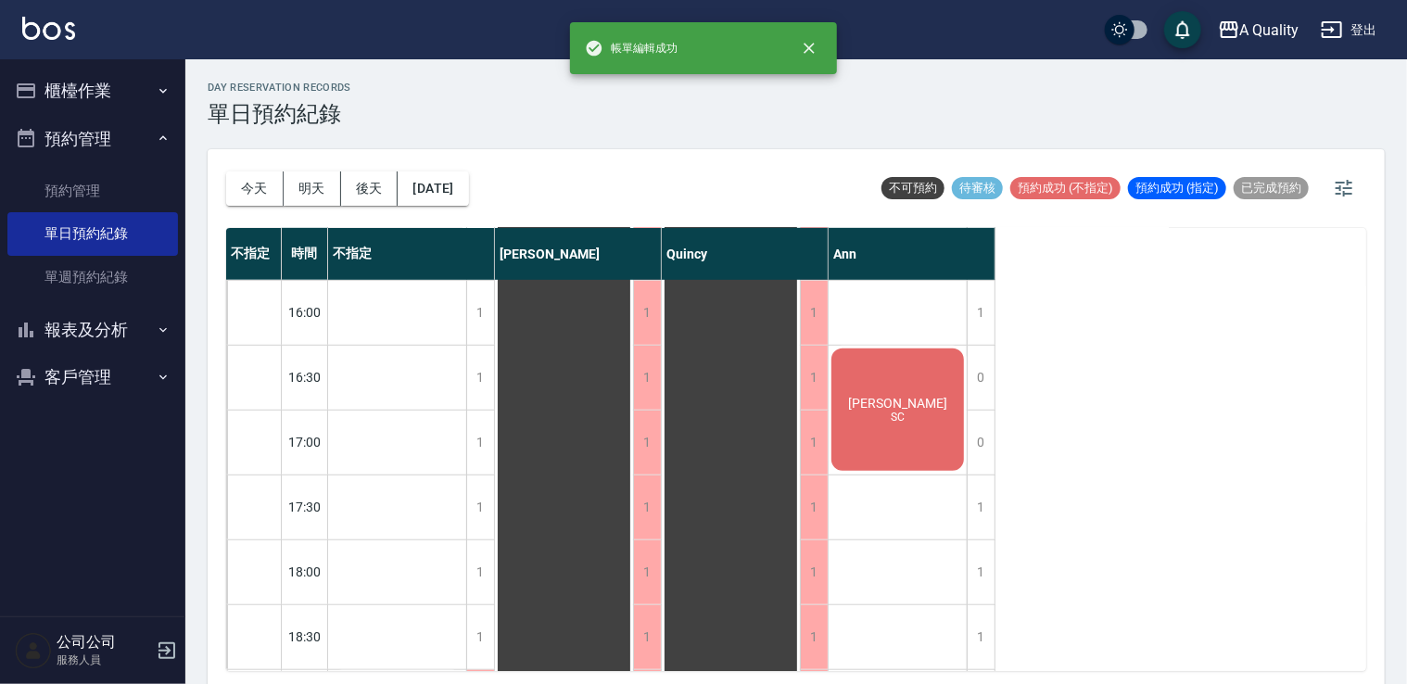
click at [917, 399] on span "[PERSON_NAME]" at bounding box center [897, 403] width 107 height 15
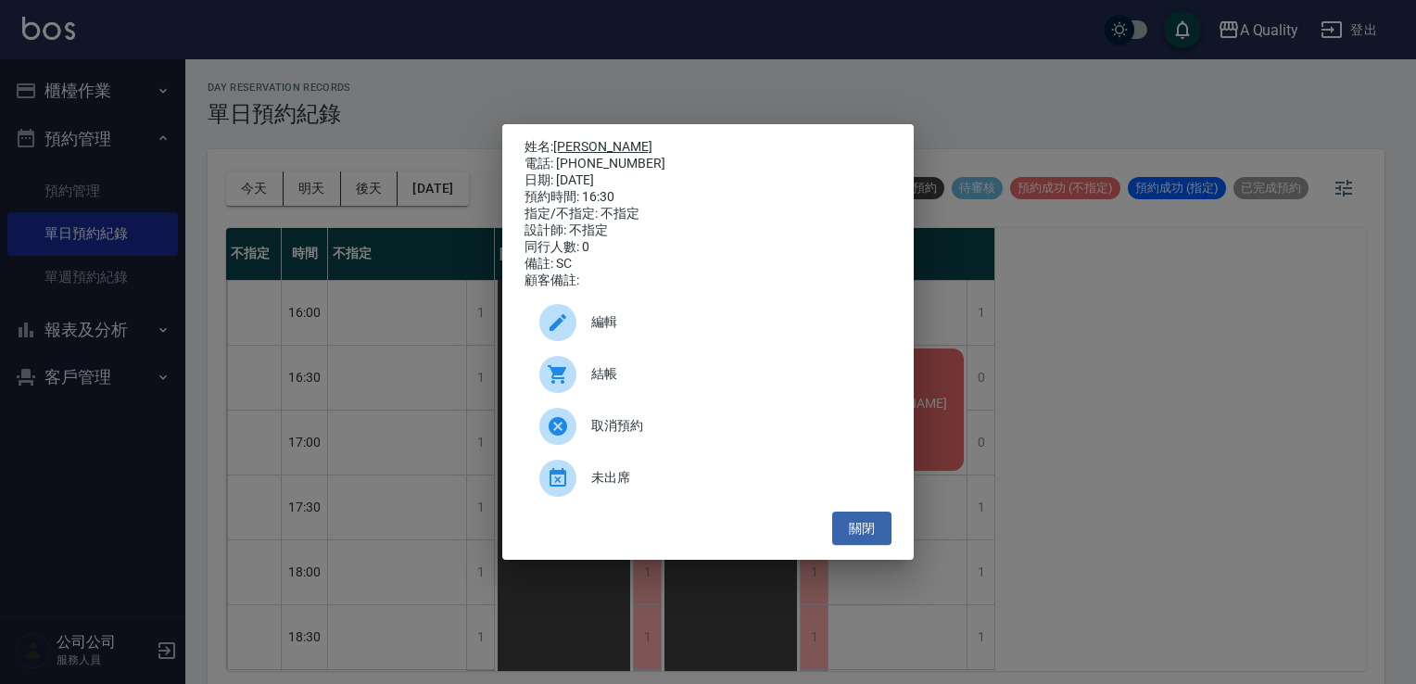
click at [575, 139] on link "[PERSON_NAME]" at bounding box center [602, 146] width 99 height 15
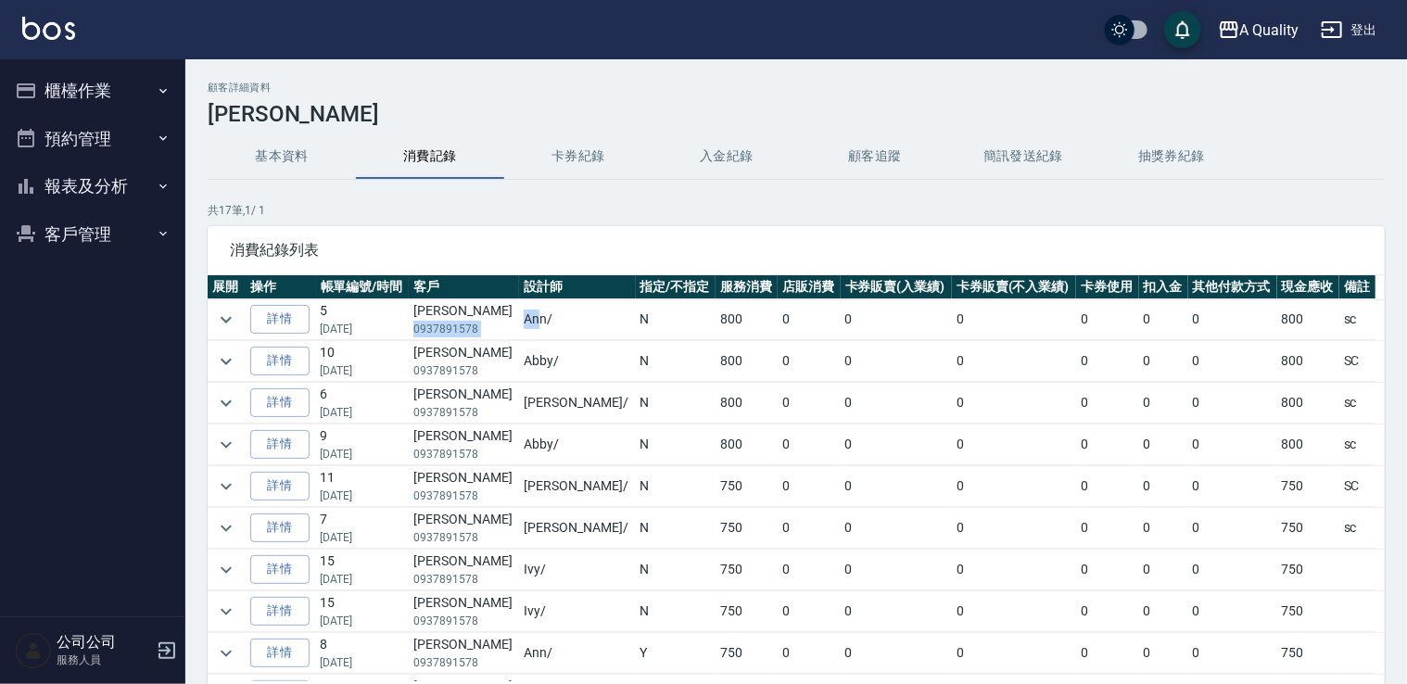
drag, startPoint x: 428, startPoint y: 329, endPoint x: 526, endPoint y: 330, distance: 98.2
click at [526, 330] on tr "詳情 5 07/29/2025 伍彬森 0937891578 Ann / N 800 0 0 0 0 0 0 800 sc" at bounding box center [796, 319] width 1177 height 41
drag, startPoint x: 526, startPoint y: 330, endPoint x: 486, endPoint y: 326, distance: 40.9
click at [486, 326] on p "0937891578" at bounding box center [463, 329] width 101 height 17
click at [488, 313] on td "[PERSON_NAME] 0937891578" at bounding box center [464, 319] width 110 height 41
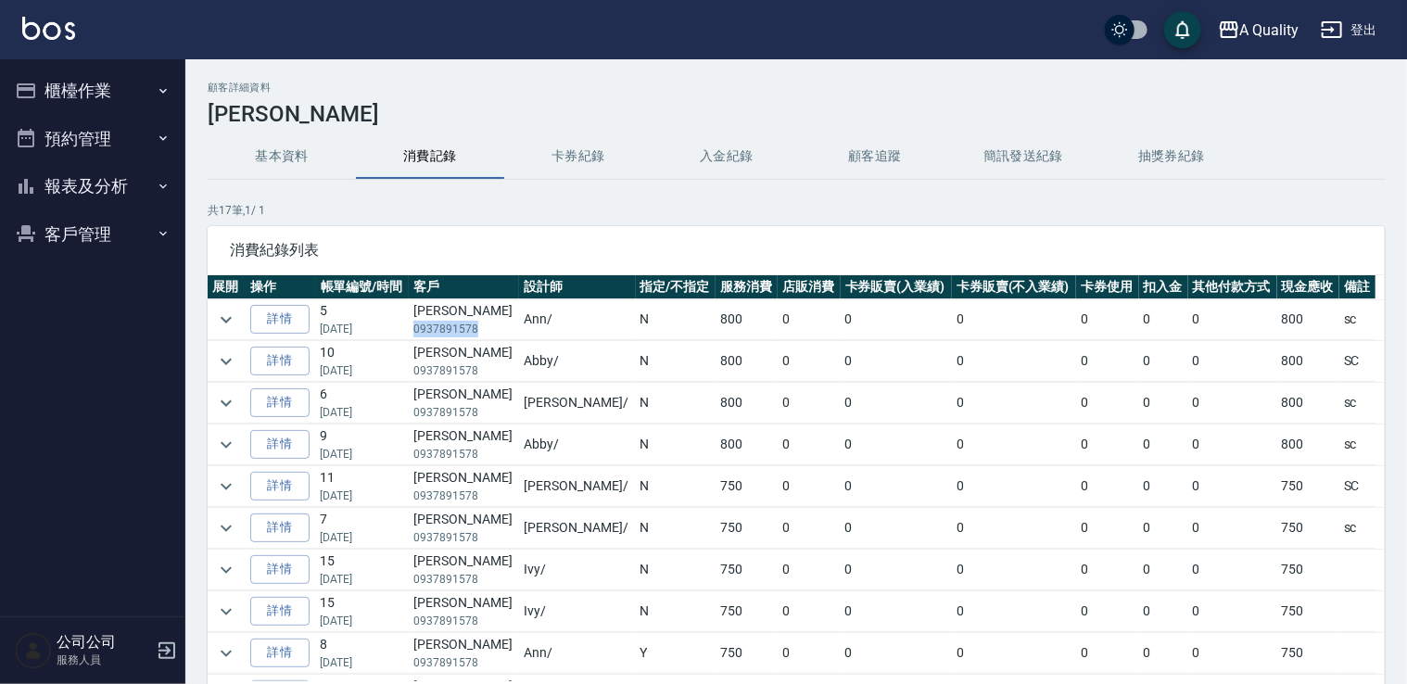
drag, startPoint x: 429, startPoint y: 328, endPoint x: 493, endPoint y: 331, distance: 64.0
click at [493, 331] on td "[PERSON_NAME] 0937891578" at bounding box center [464, 319] width 110 height 41
drag, startPoint x: 493, startPoint y: 331, endPoint x: 482, endPoint y: 329, distance: 11.3
copy p "0937891578"
drag, startPoint x: 427, startPoint y: 310, endPoint x: 477, endPoint y: 309, distance: 50.1
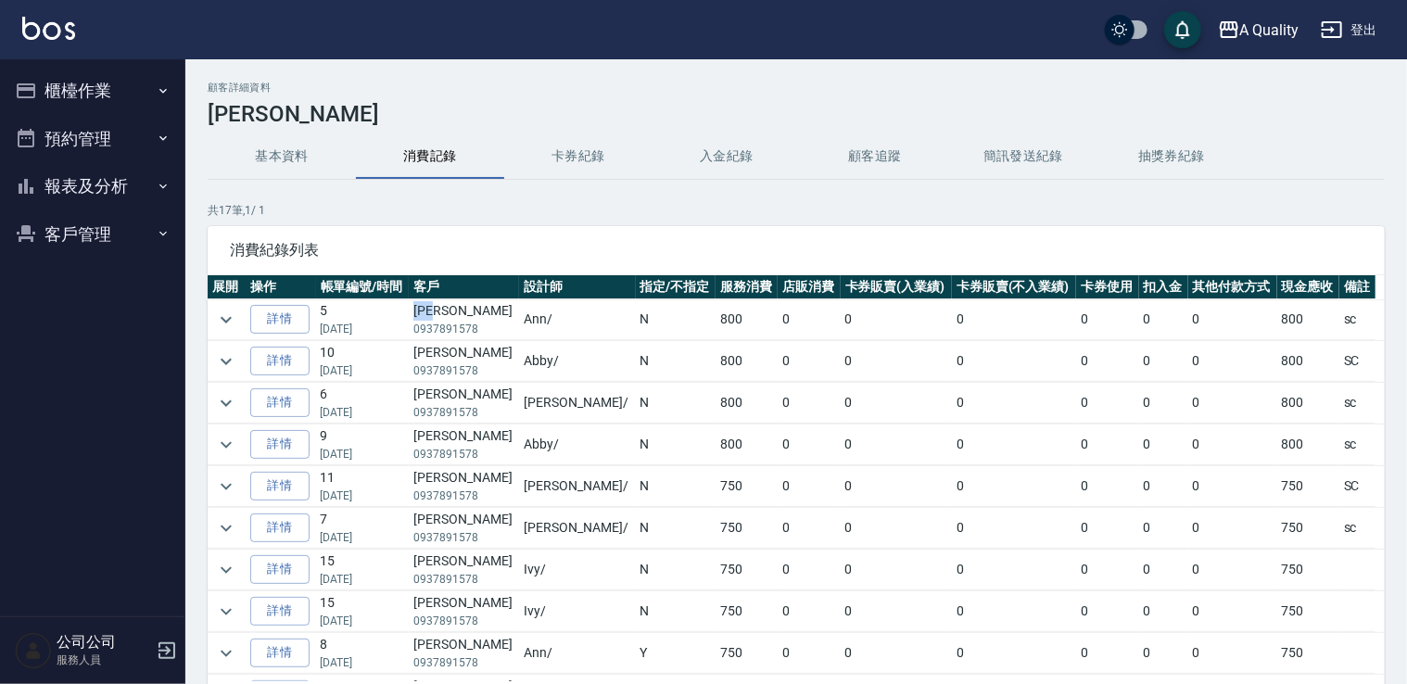
click at [477, 309] on td "[PERSON_NAME] 0937891578" at bounding box center [464, 319] width 110 height 41
drag, startPoint x: 477, startPoint y: 309, endPoint x: 465, endPoint y: 312, distance: 12.6
copy td "[PERSON_NAME]"
click at [12, 162] on button "報表及分析" at bounding box center [92, 186] width 171 height 48
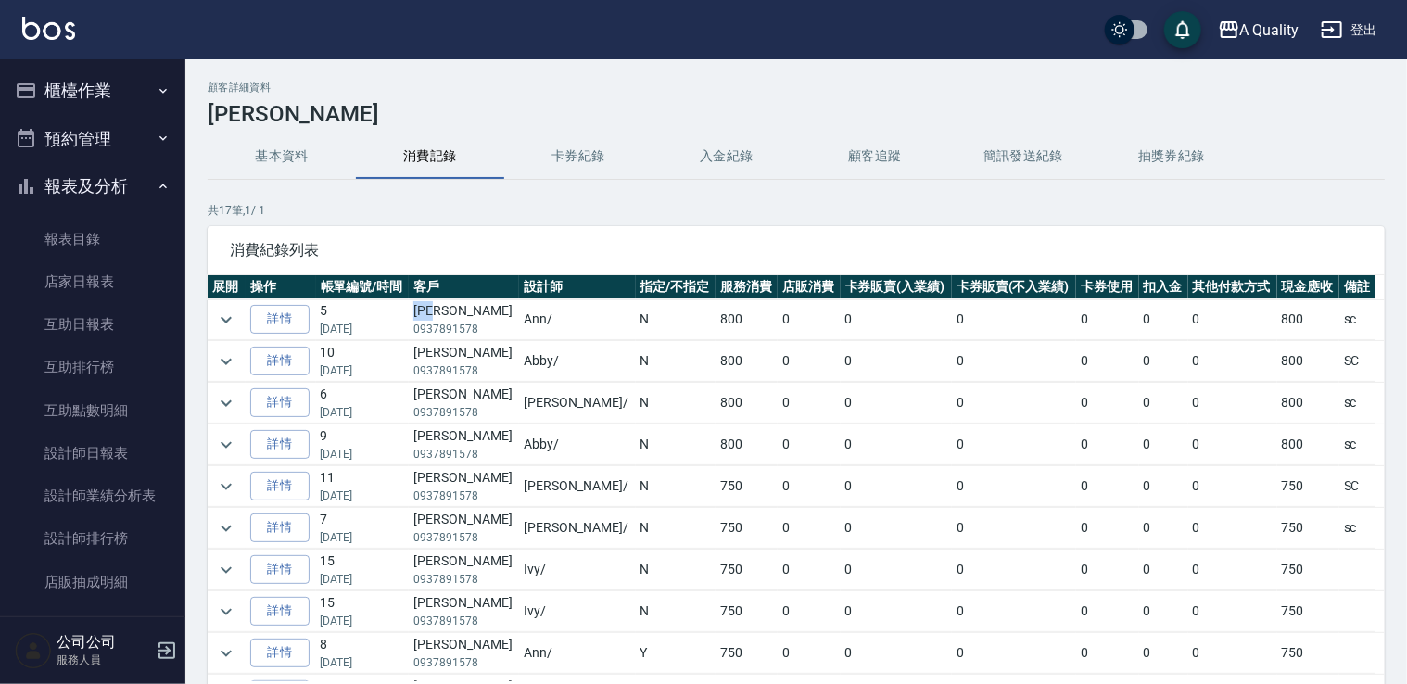
click at [43, 136] on button "預約管理" at bounding box center [92, 139] width 171 height 48
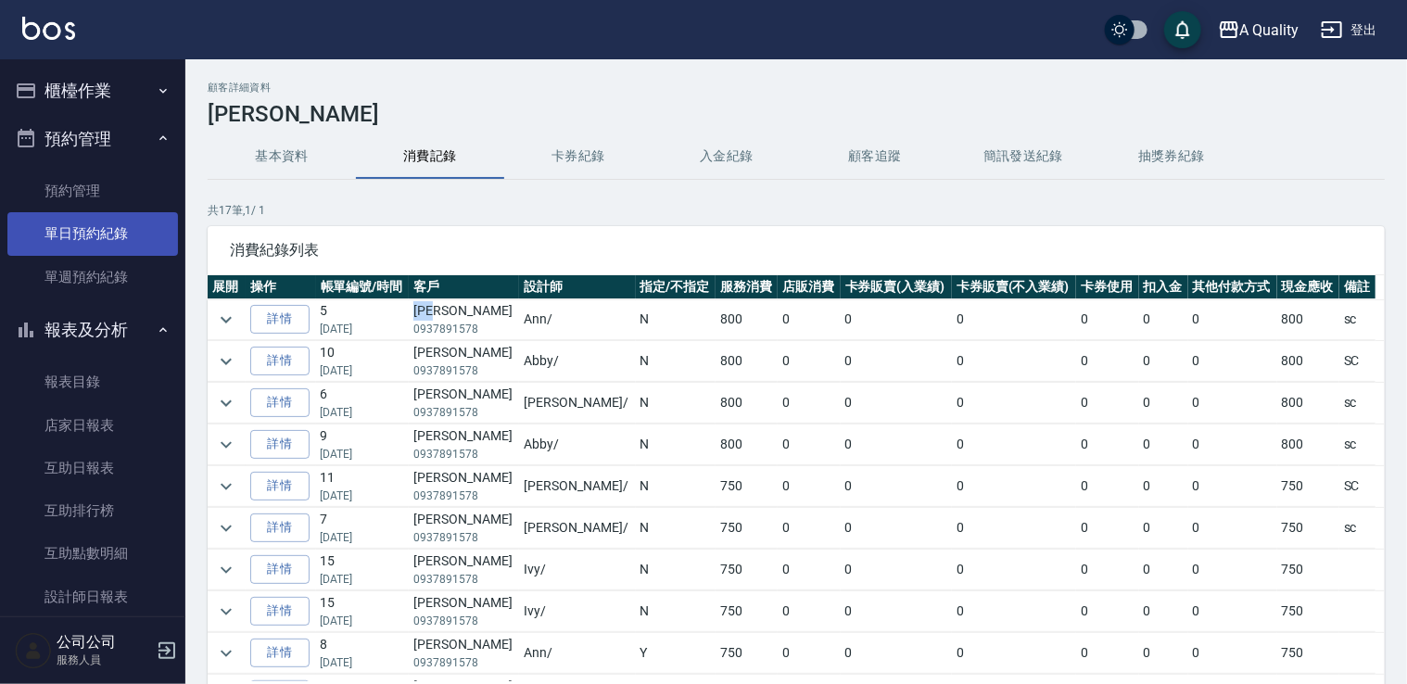
click at [90, 227] on link "單日預約紀錄" at bounding box center [92, 233] width 171 height 43
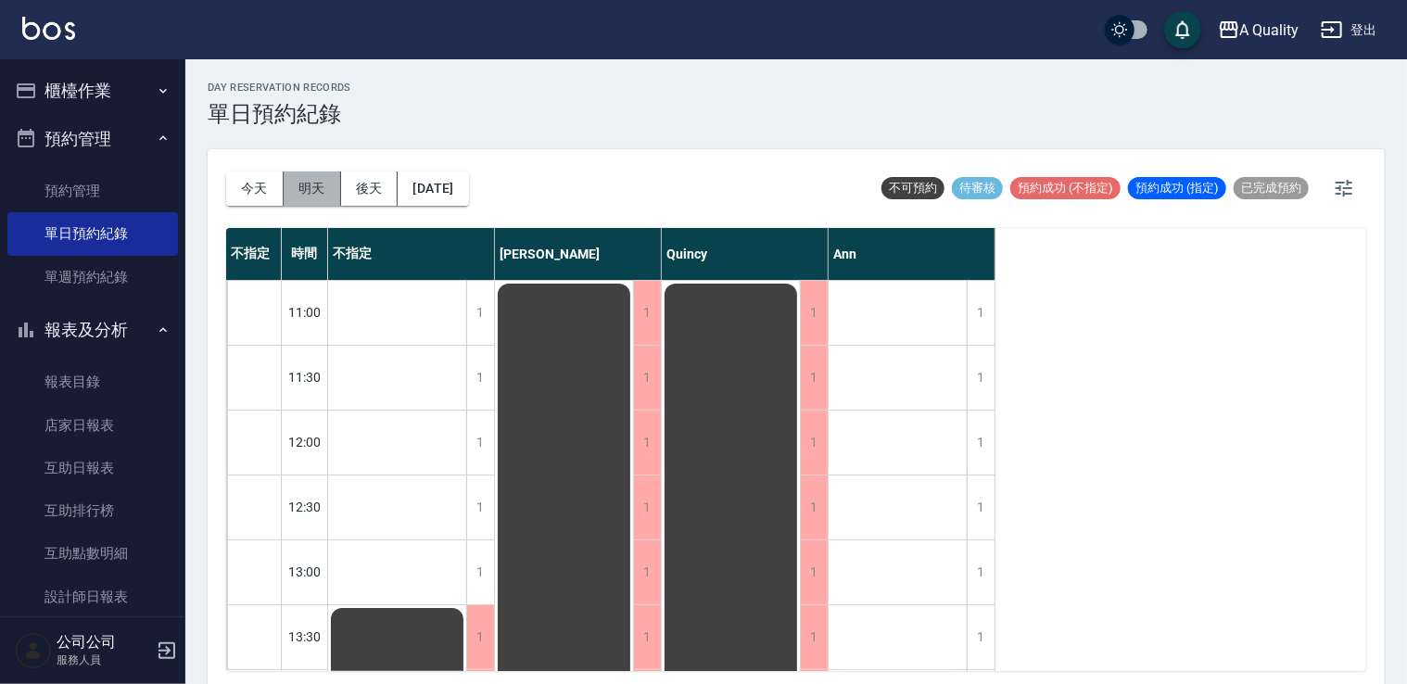
click at [326, 181] on button "明天" at bounding box center [312, 188] width 57 height 34
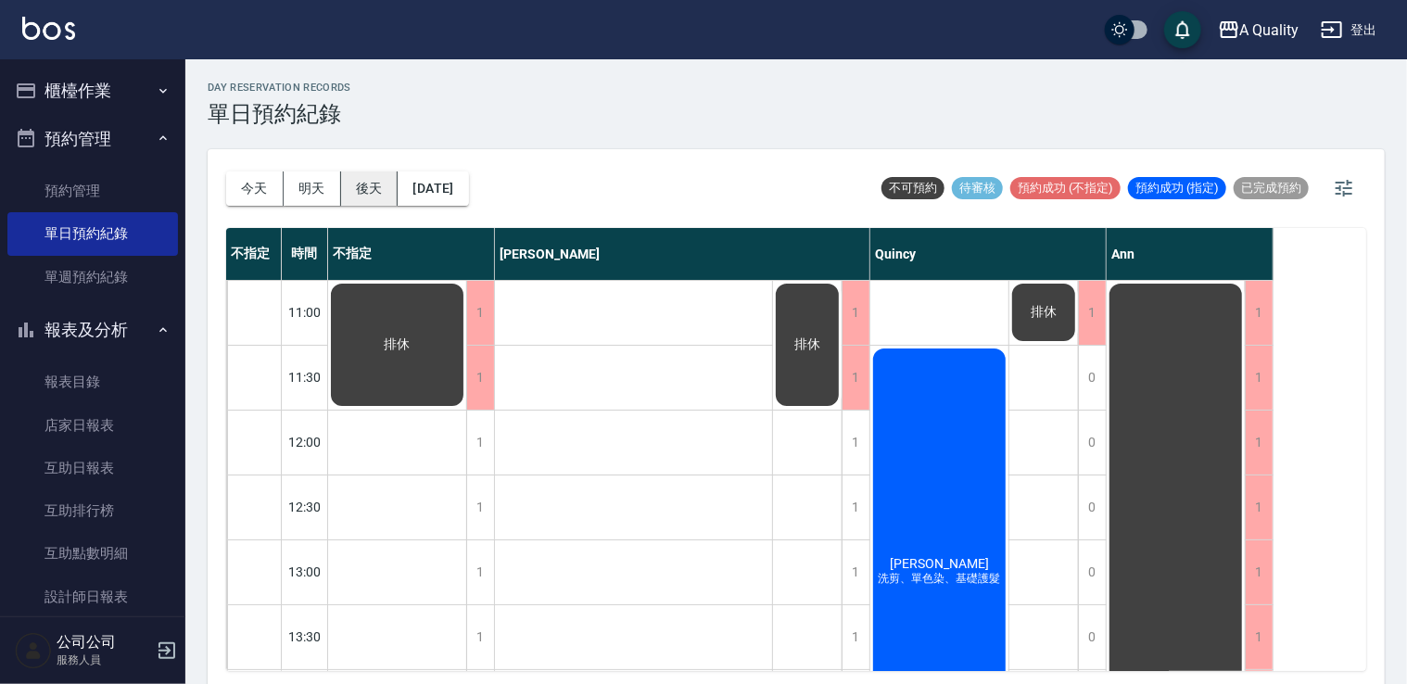
click at [363, 198] on button "後天" at bounding box center [369, 188] width 57 height 34
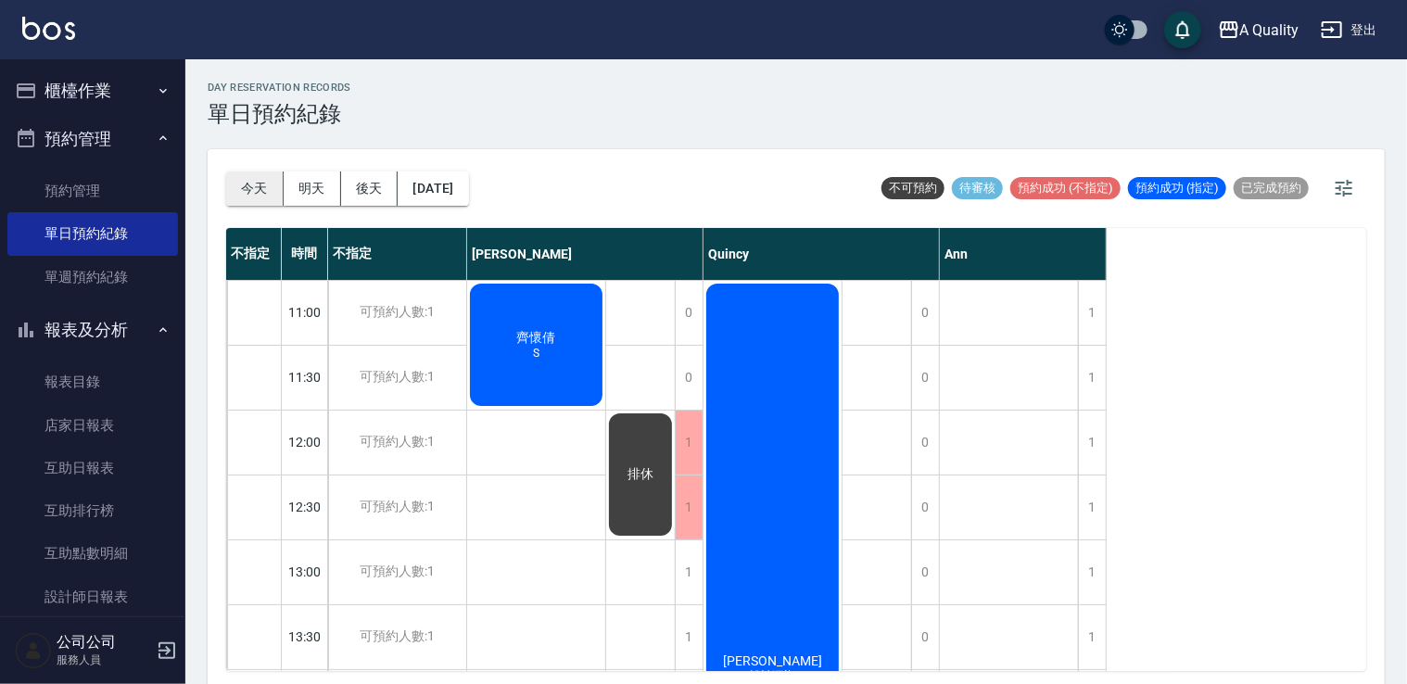
click at [243, 183] on button "今天" at bounding box center [254, 188] width 57 height 34
